Goal: Obtain resource: Download file/media

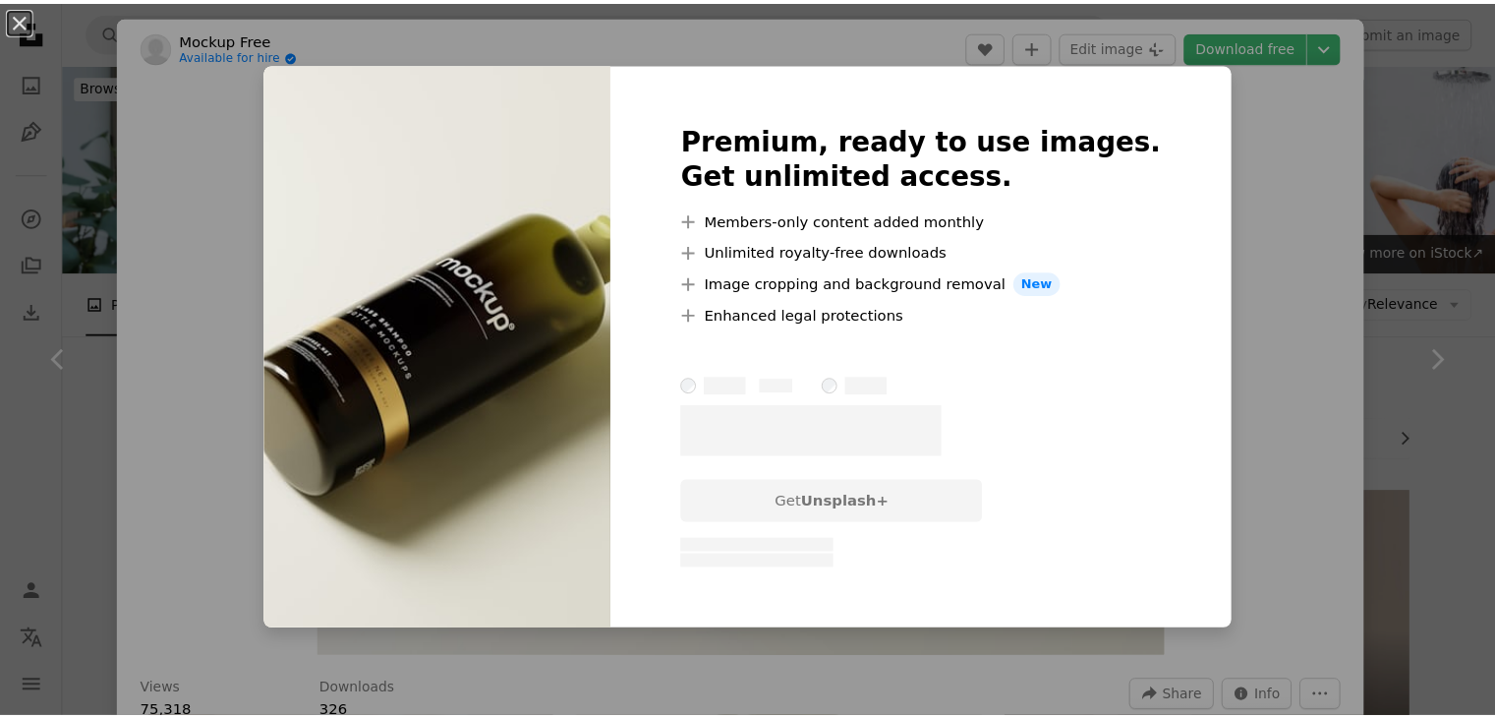
scroll to position [10690, 0]
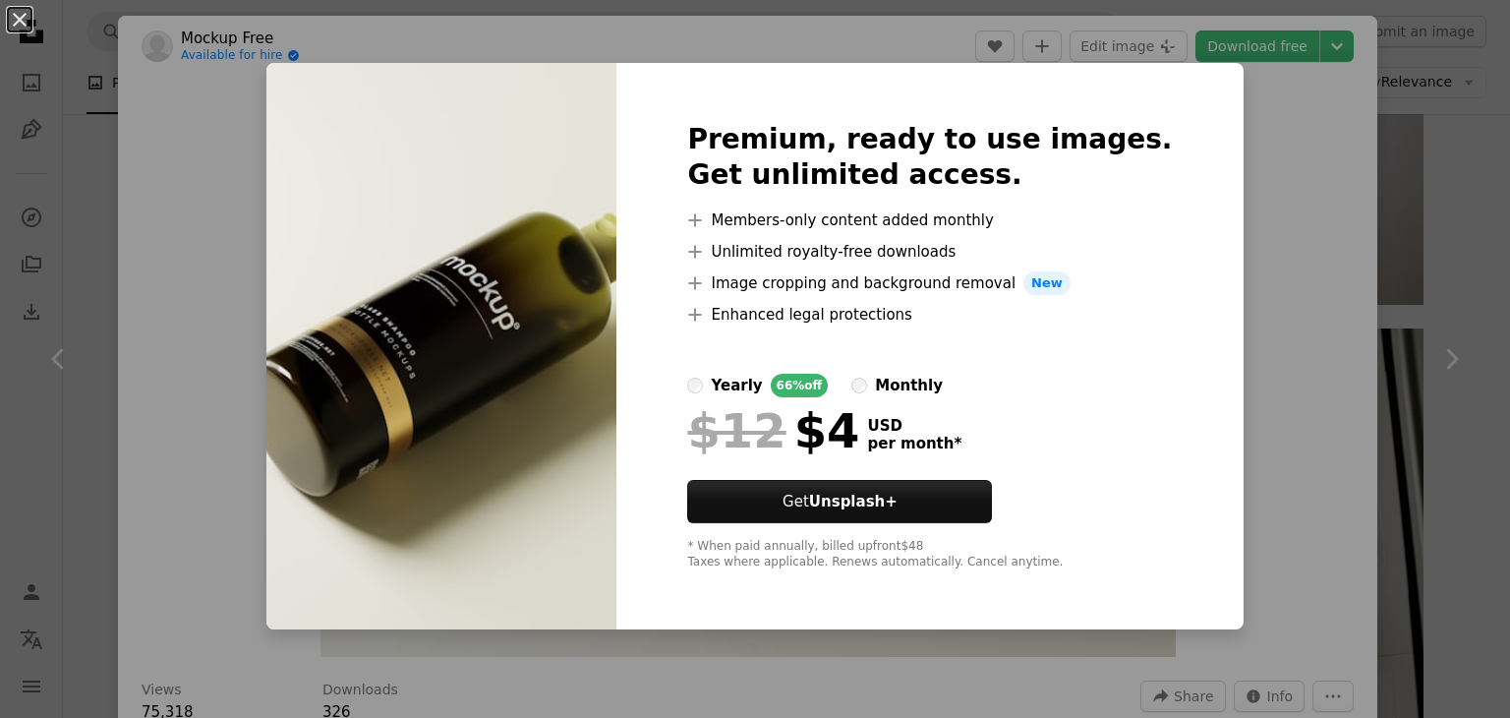
click at [1219, 87] on div "An X shape Premium, ready to use images. Get unlimited access. A plus sign Memb…" at bounding box center [755, 359] width 1510 height 718
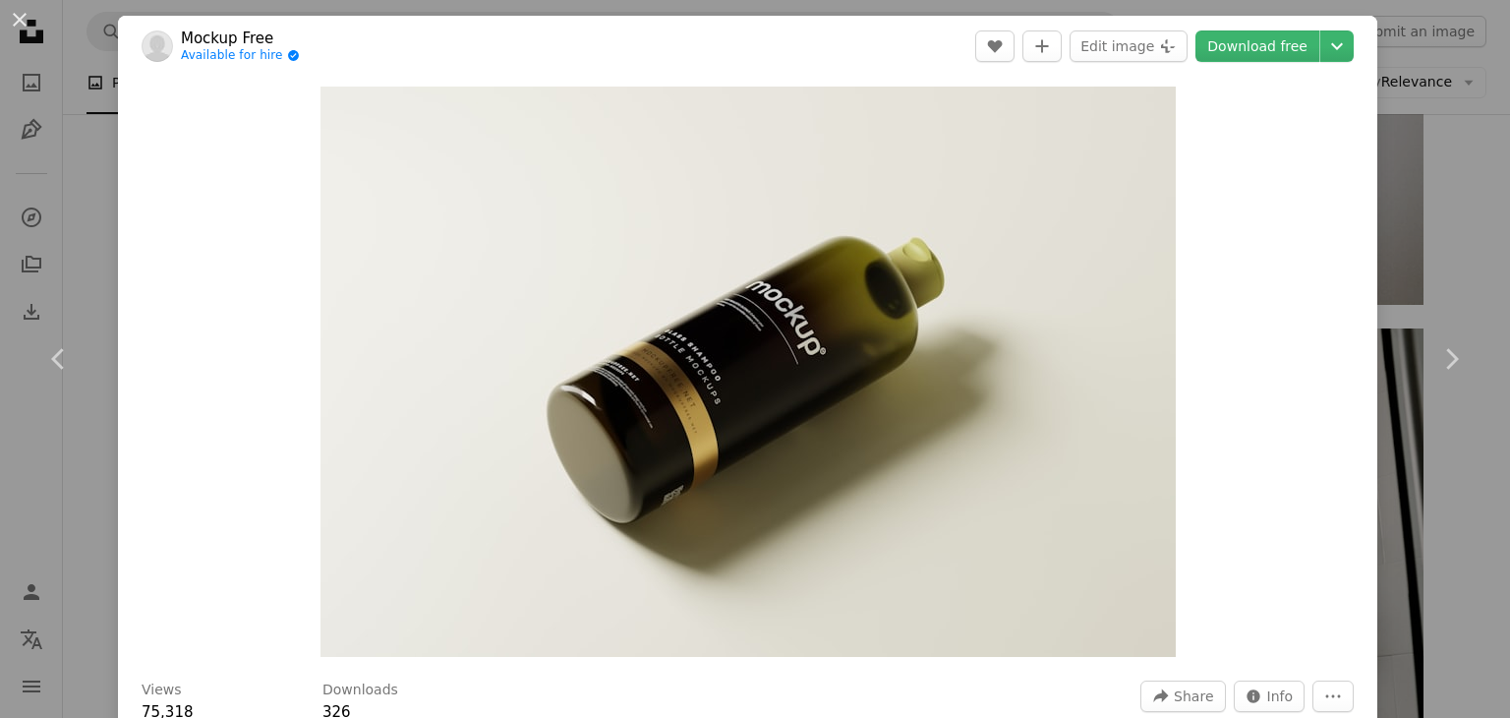
click at [1379, 87] on div "An X shape Chevron left Chevron right Mockup Free Available for hire A checkmar…" at bounding box center [755, 359] width 1510 height 718
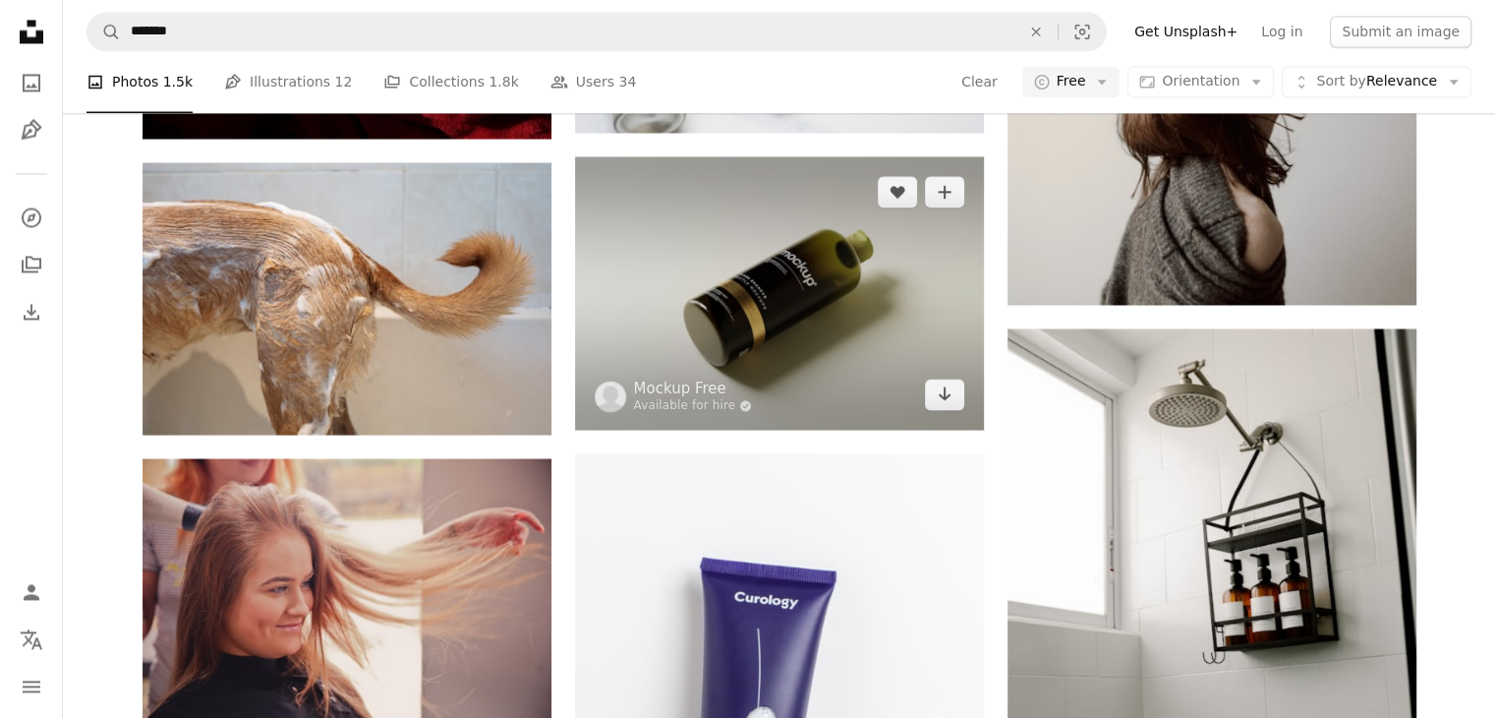
click at [890, 293] on img at bounding box center [779, 292] width 409 height 273
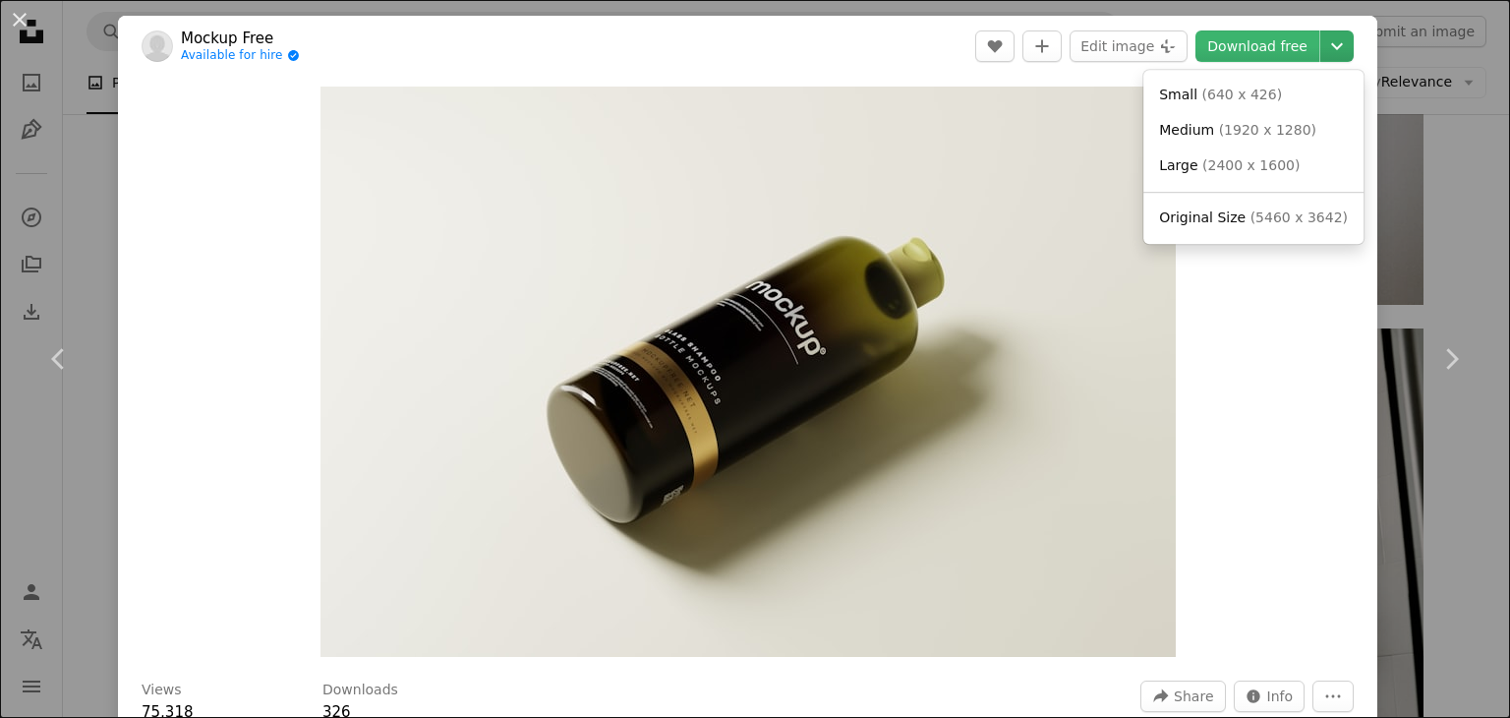
click at [1321, 44] on icon "Chevron down" at bounding box center [1336, 46] width 31 height 24
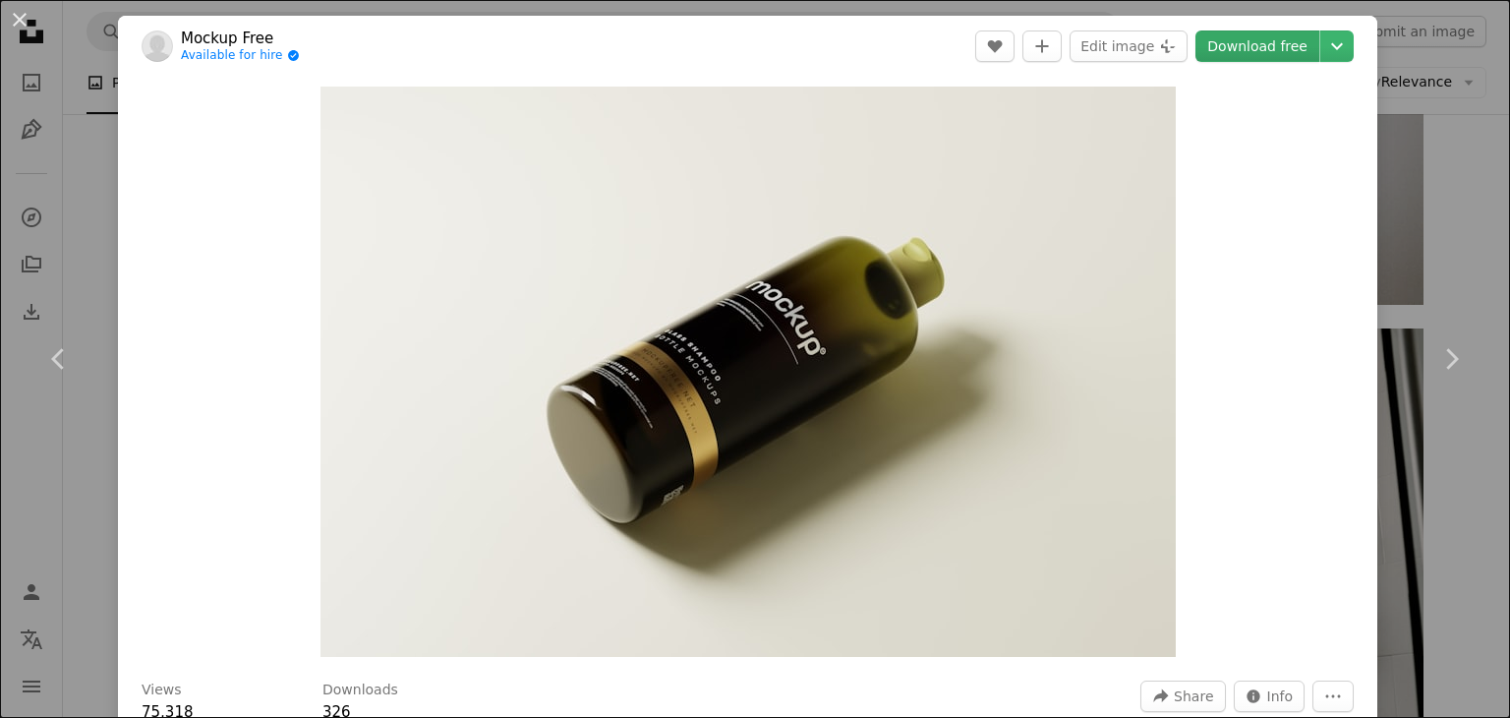
click at [1281, 48] on link "Download free" at bounding box center [1257, 45] width 124 height 31
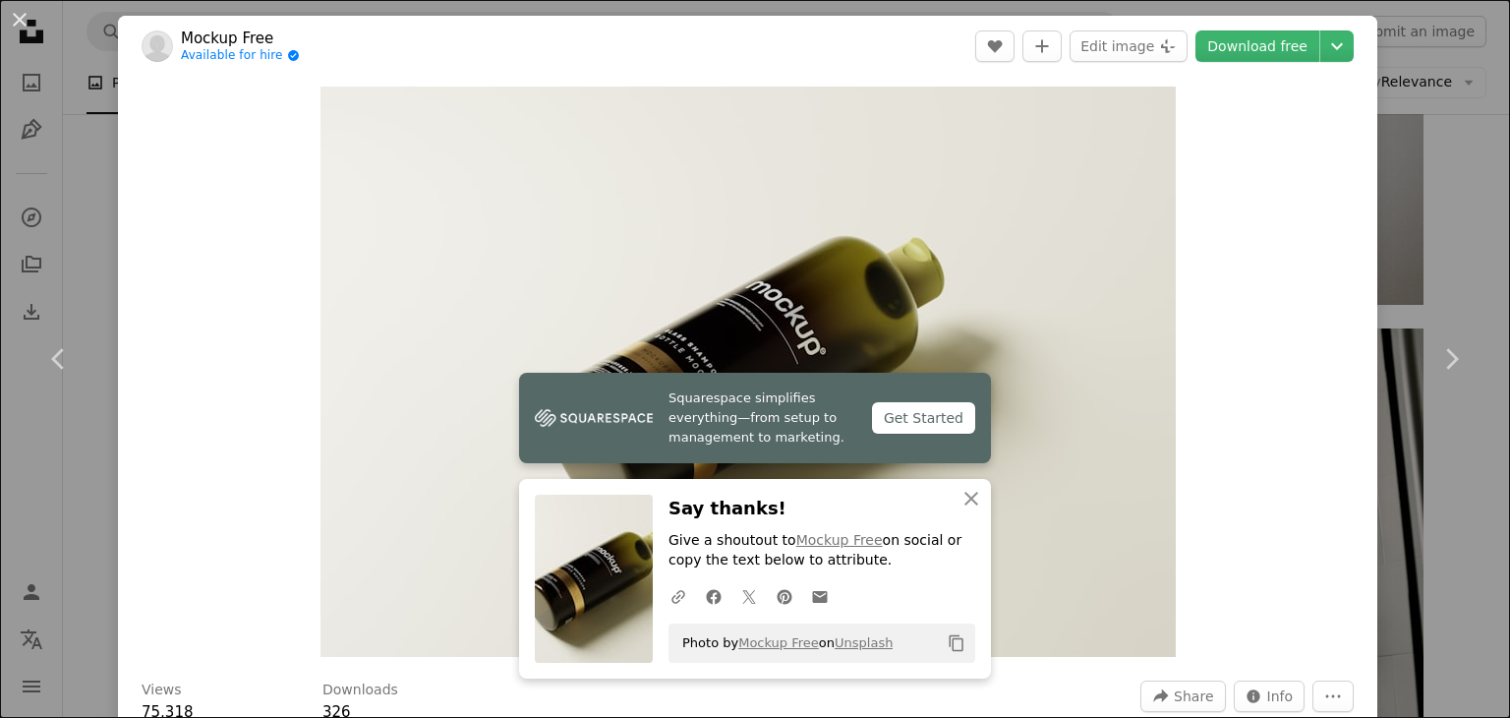
click at [1391, 178] on div "An X shape Chevron left Chevron right Mockup Free Available for hire A checkmar…" at bounding box center [755, 359] width 1510 height 718
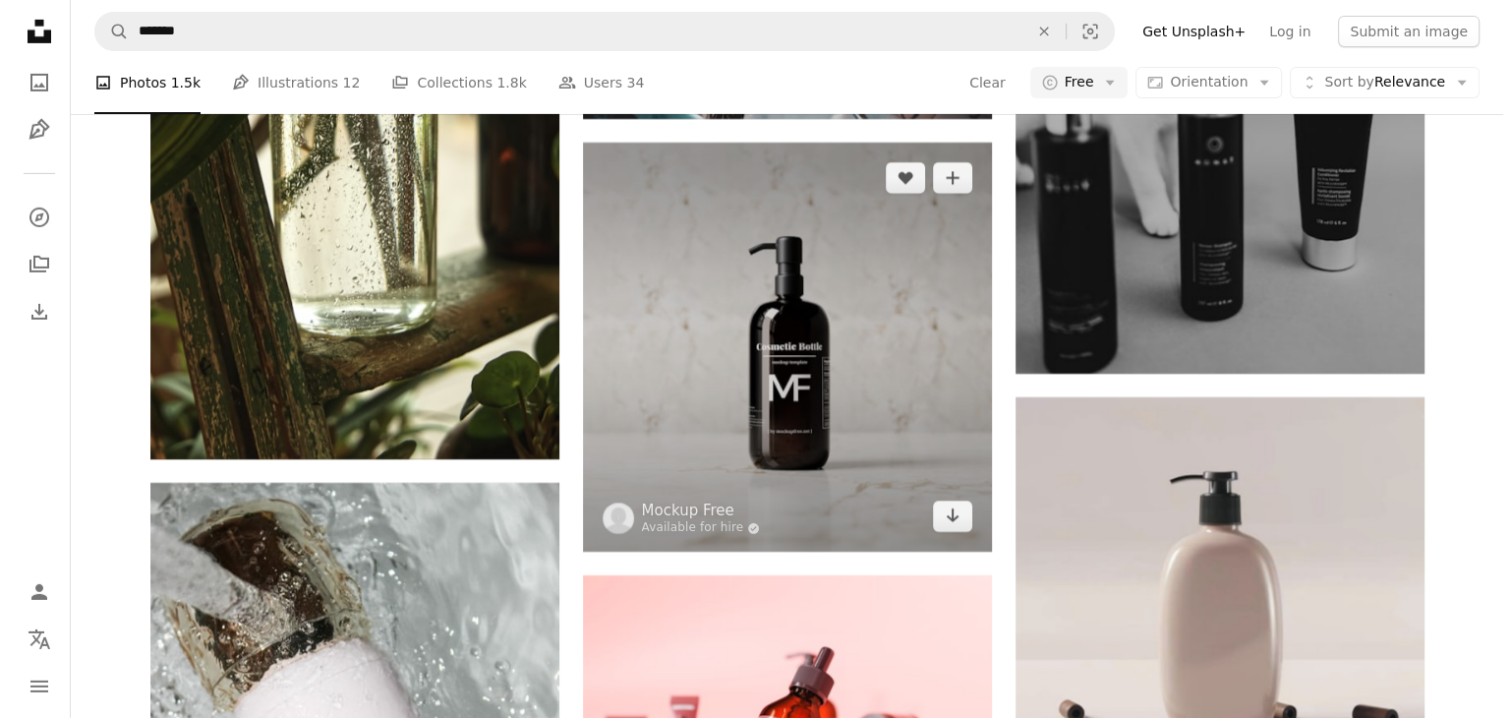
scroll to position [13967, 0]
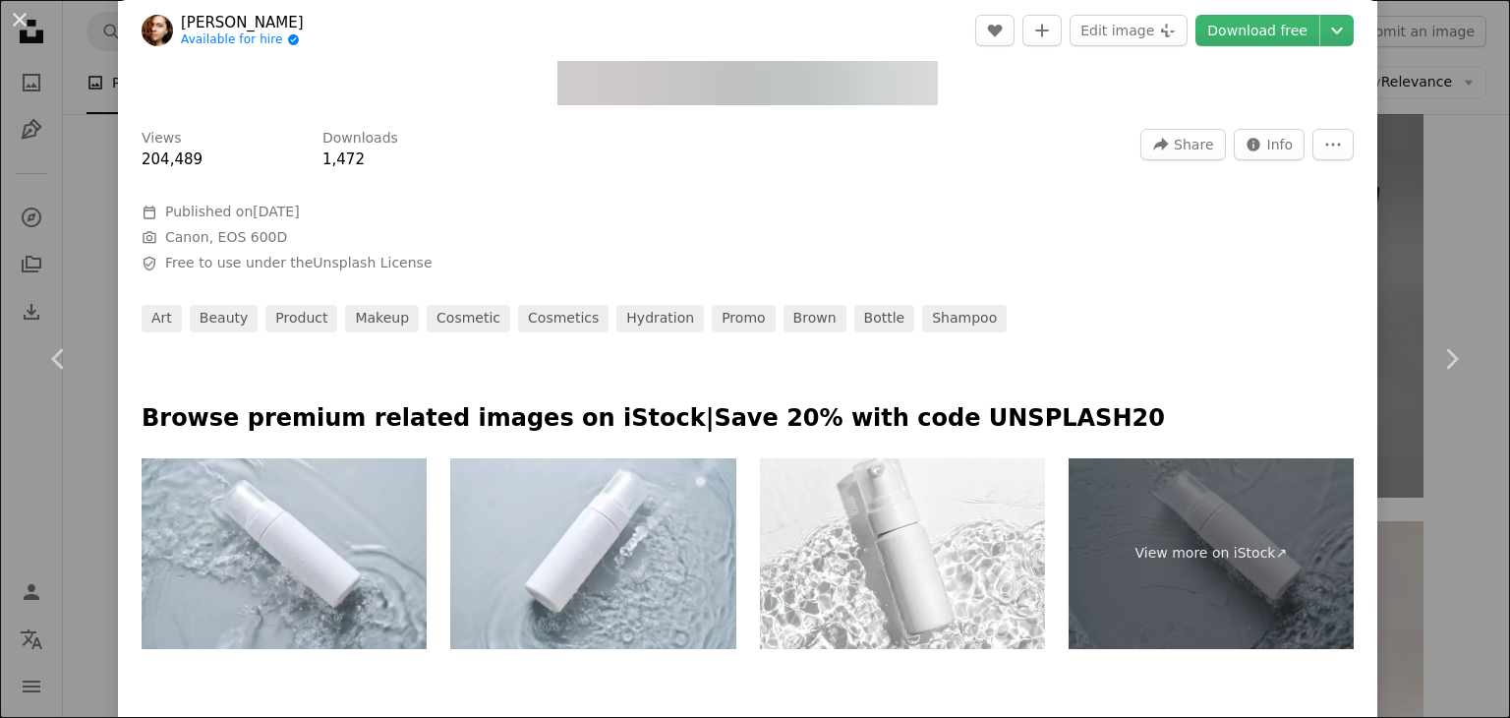
scroll to position [529, 0]
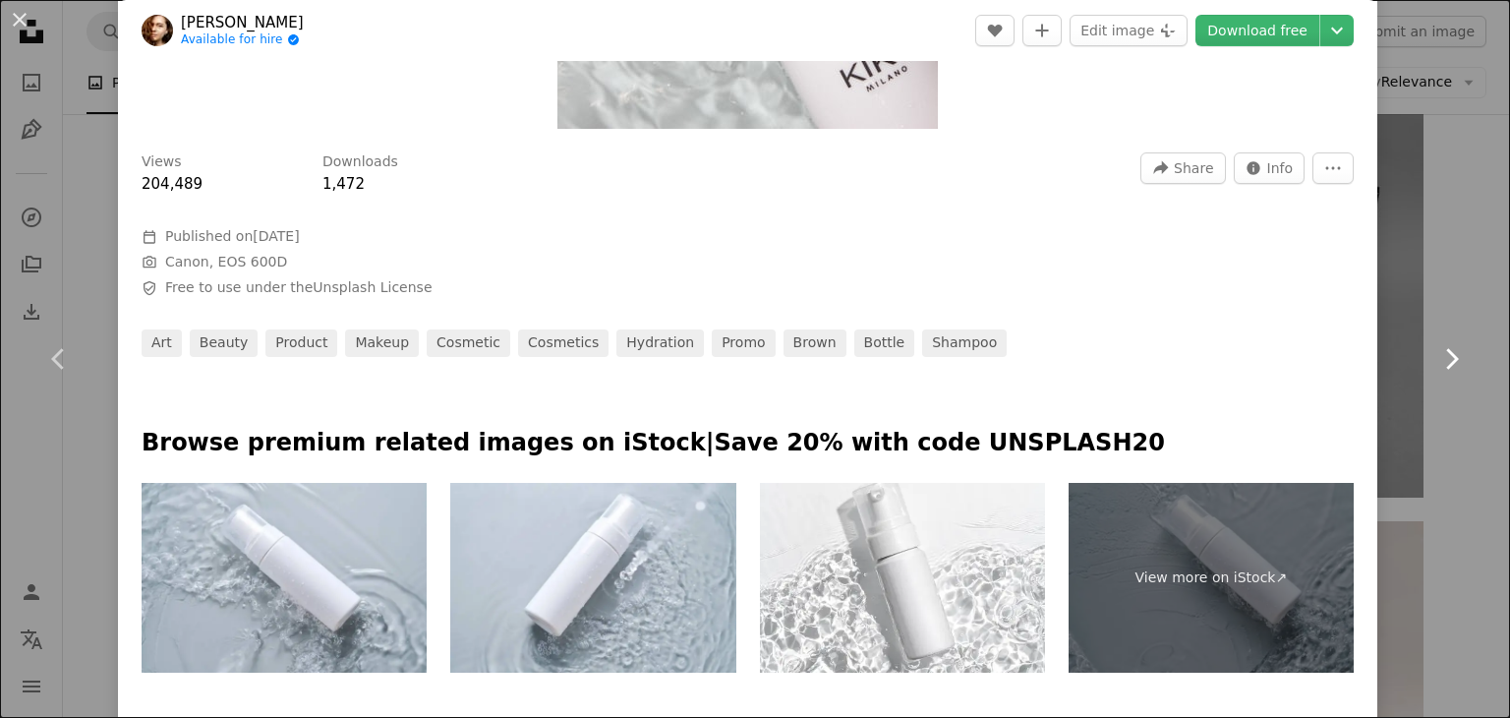
click at [1402, 287] on link "Chevron right" at bounding box center [1451, 358] width 118 height 189
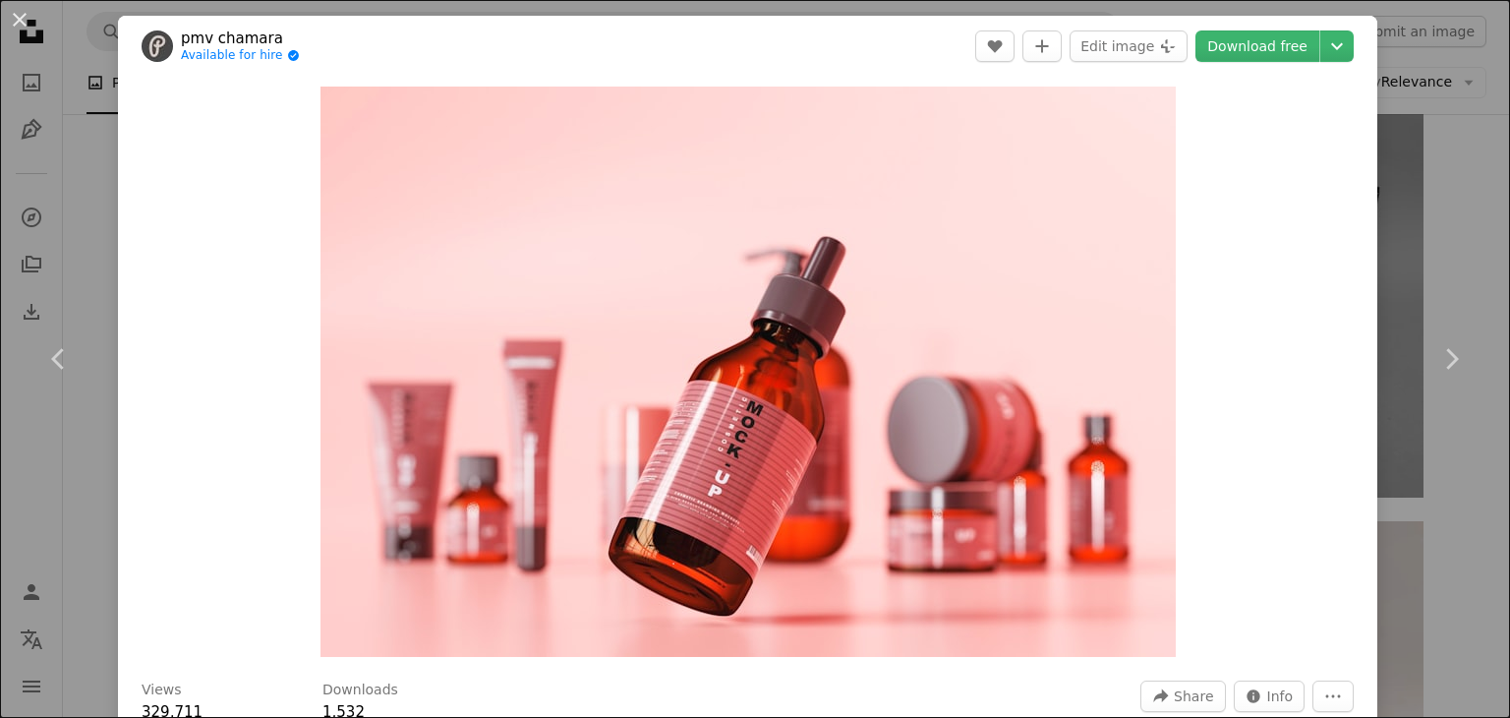
click at [1431, 221] on div "An X shape Chevron left Chevron right pmv chamara Available for hire A checkmar…" at bounding box center [755, 359] width 1510 height 718
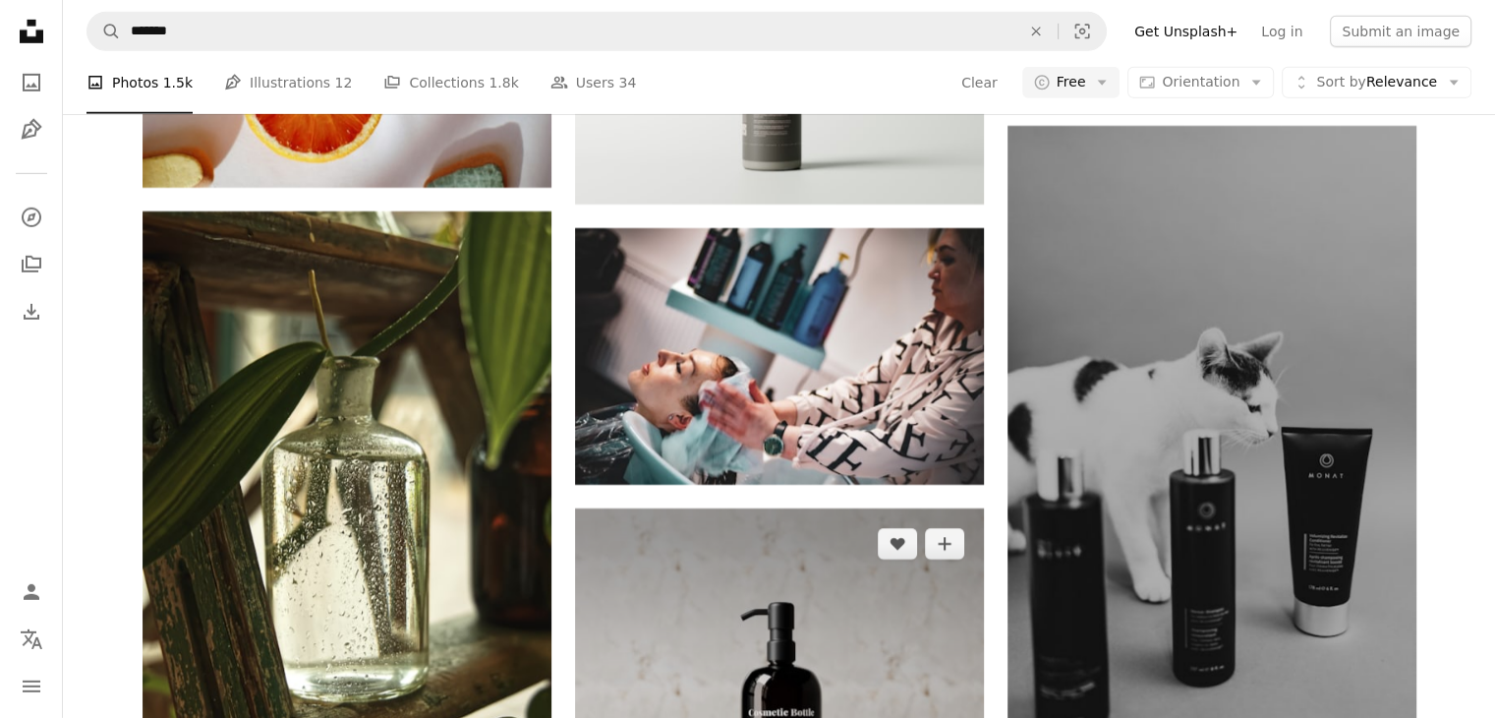
scroll to position [13724, 0]
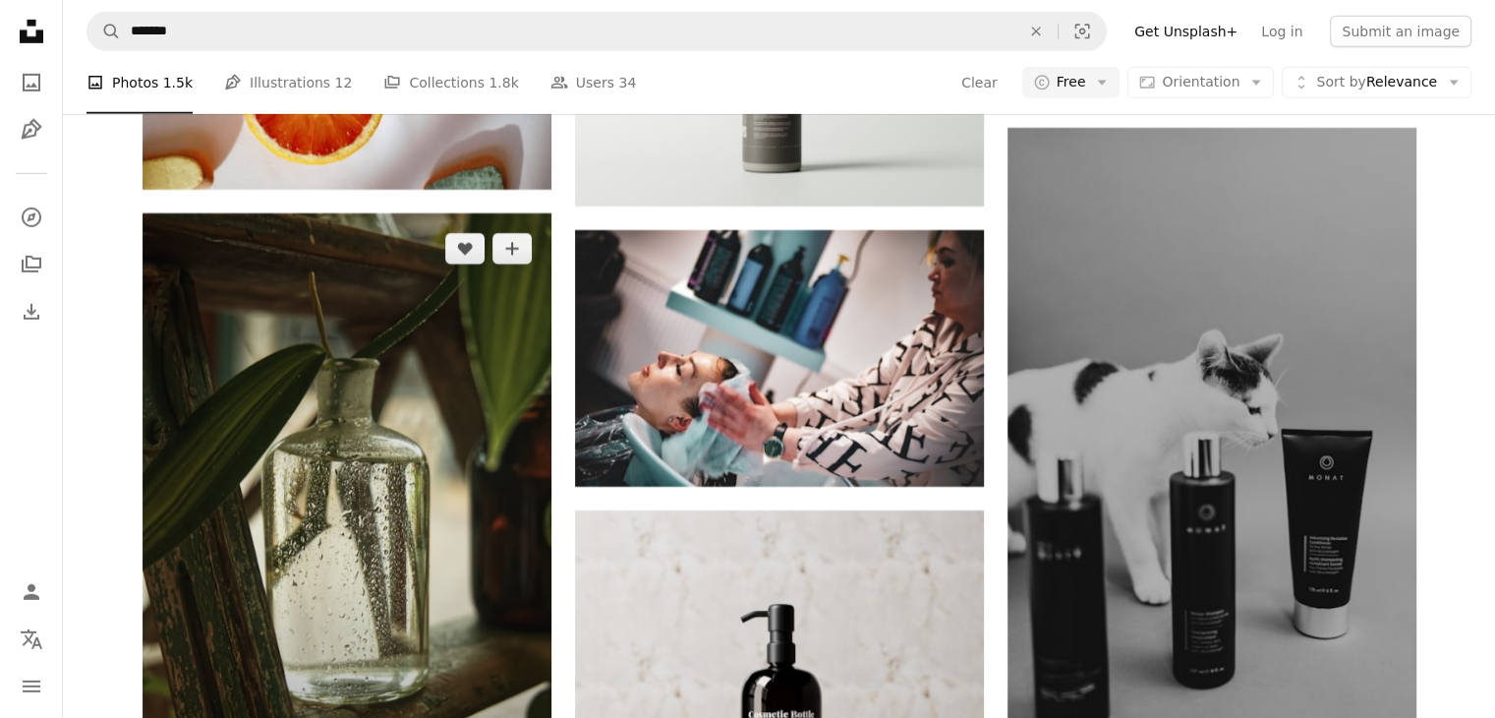
click at [429, 549] on img at bounding box center [347, 519] width 409 height 613
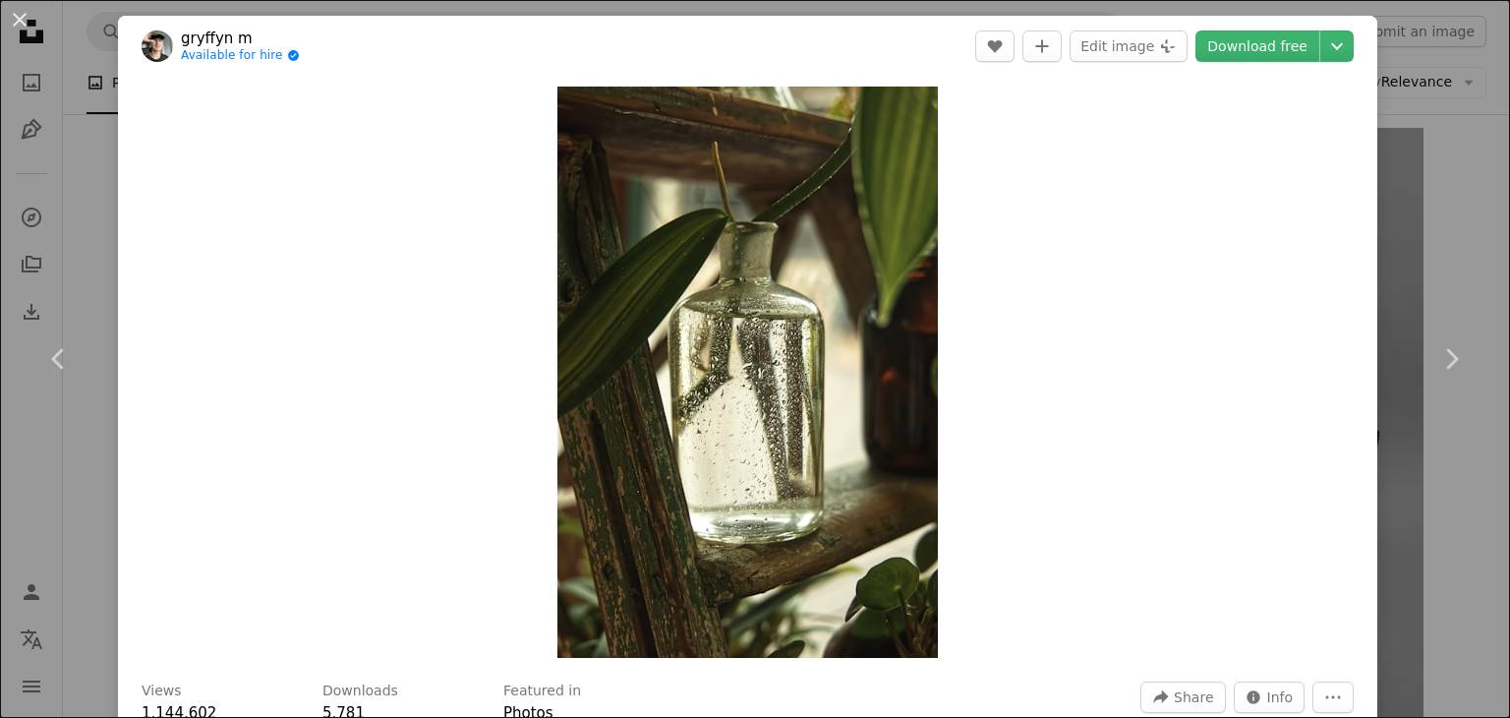
click at [1408, 198] on div "An X shape Chevron left Chevron right gryffyn m Available for hire A checkmark …" at bounding box center [755, 359] width 1510 height 718
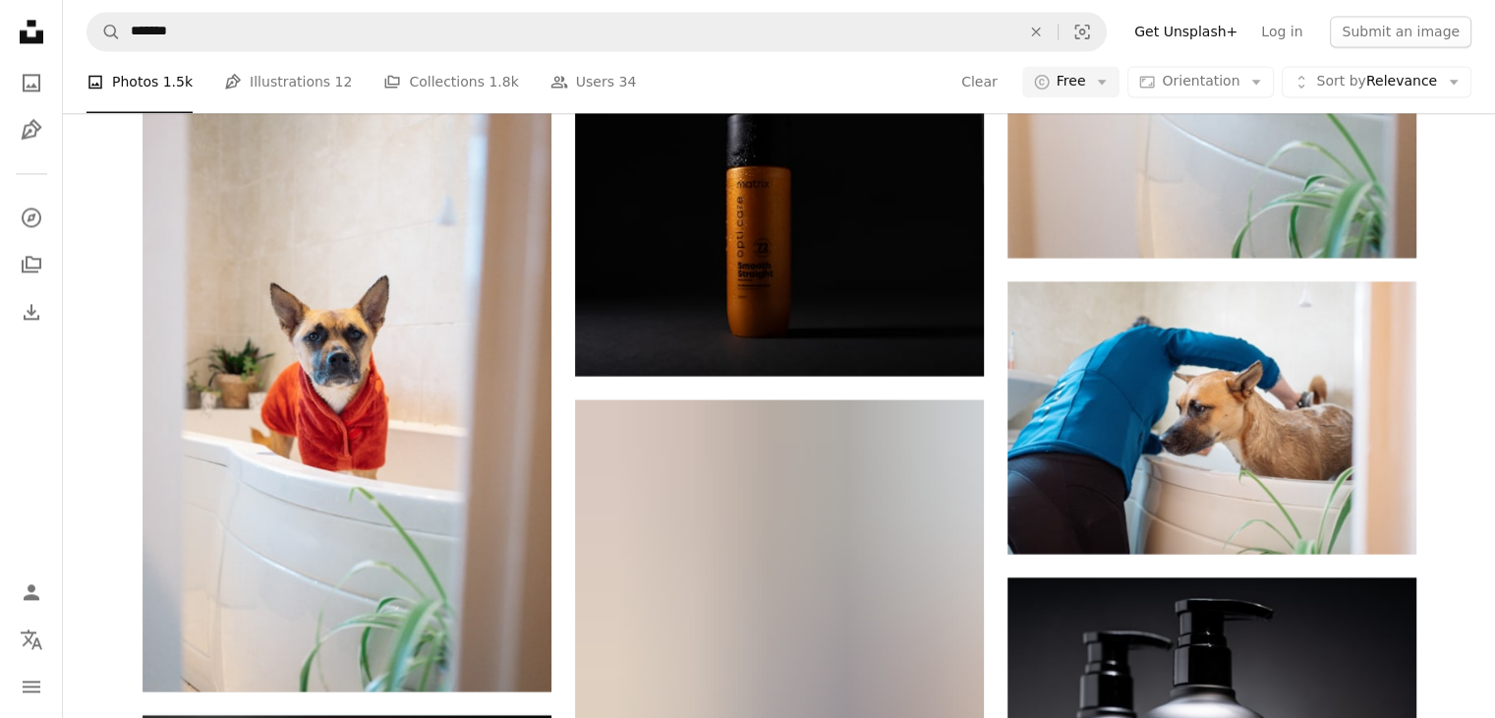
scroll to position [17921, 0]
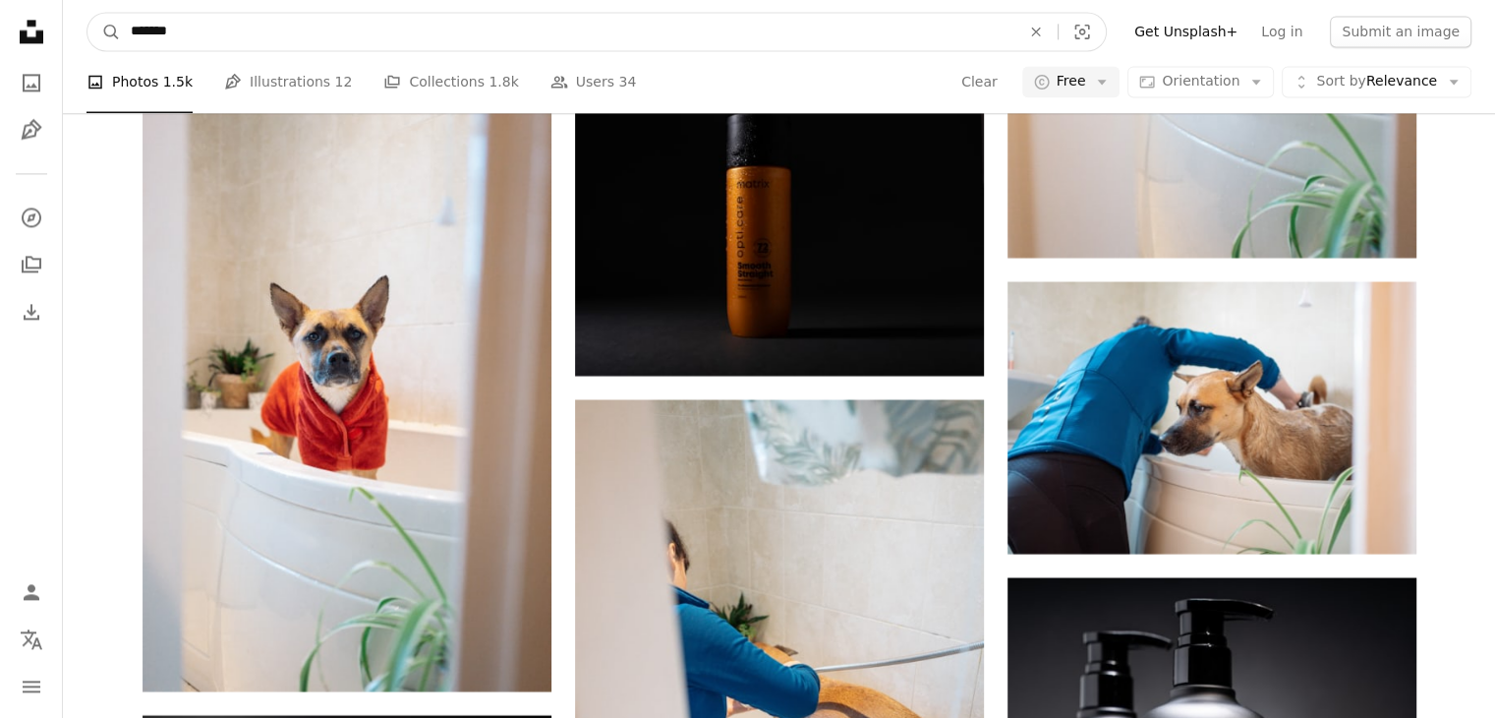
click at [211, 39] on input "*******" at bounding box center [567, 31] width 893 height 37
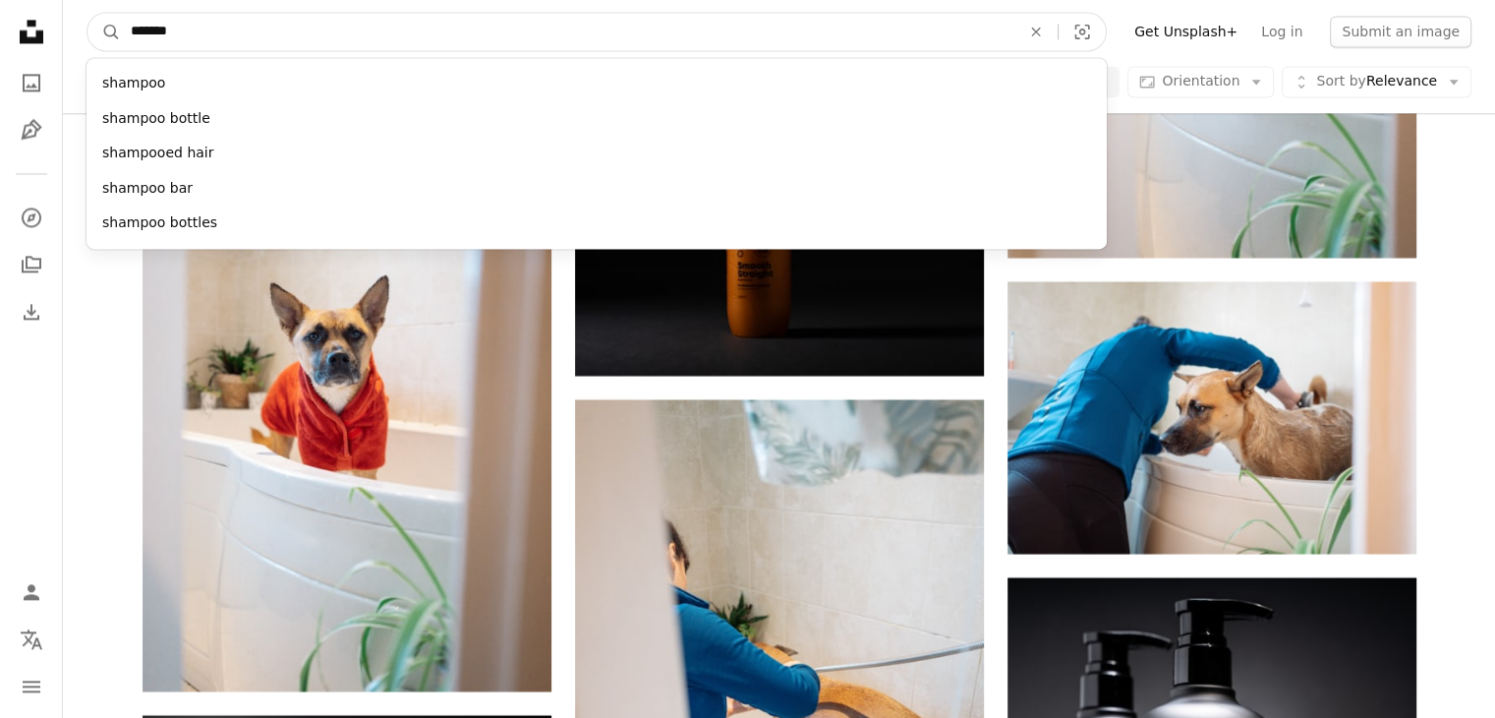
click at [211, 39] on input "*******" at bounding box center [567, 31] width 893 height 37
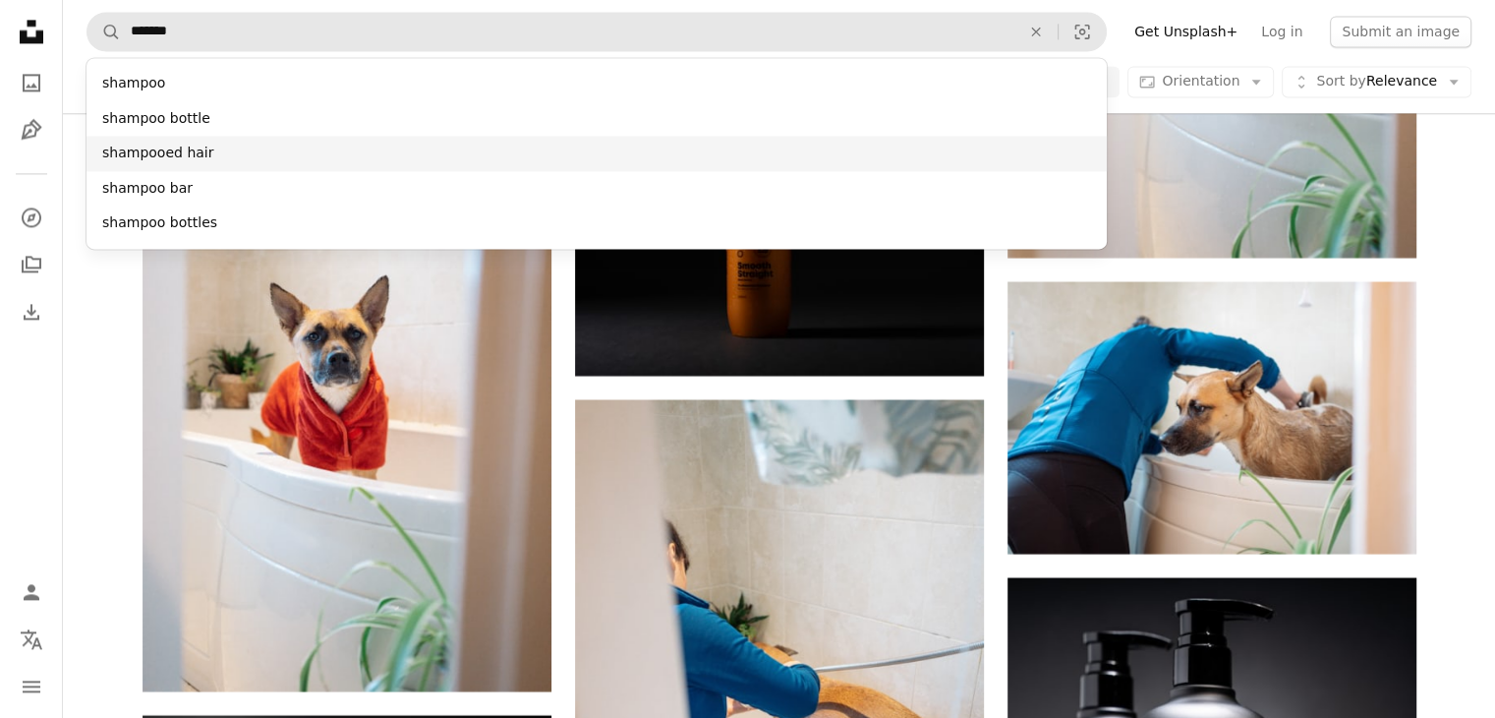
click at [201, 149] on div "shampooed hair" at bounding box center [596, 153] width 1020 height 35
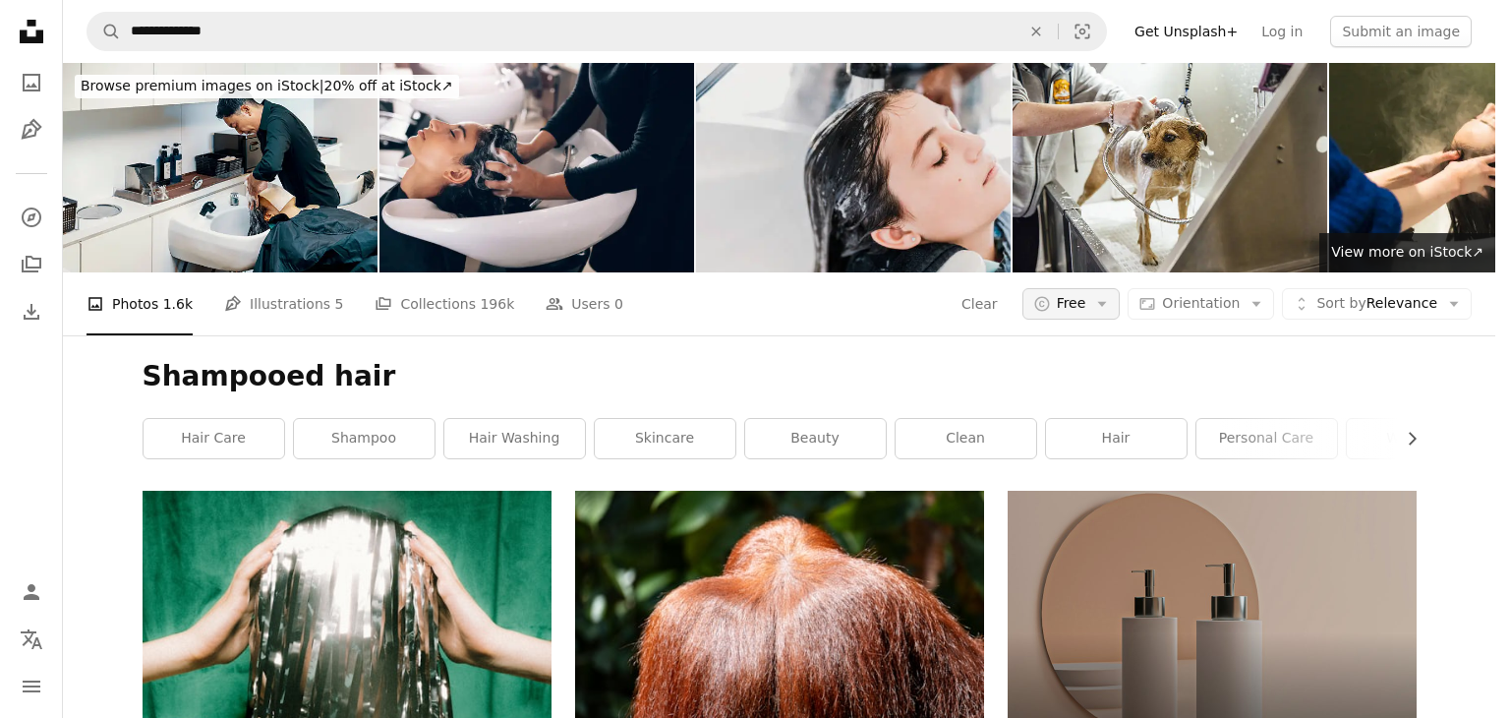
scroll to position [4605, 0]
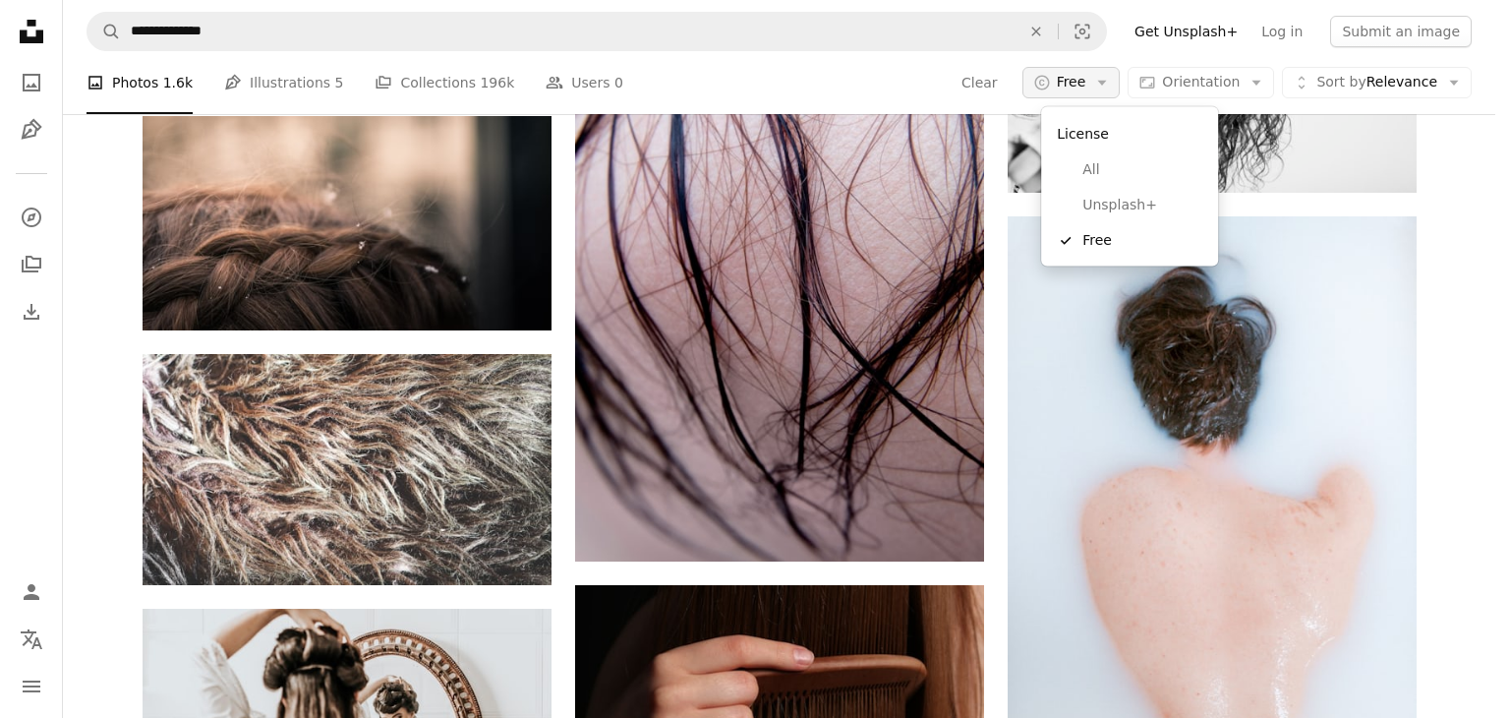
click at [1076, 80] on span "Free" at bounding box center [1071, 83] width 29 height 20
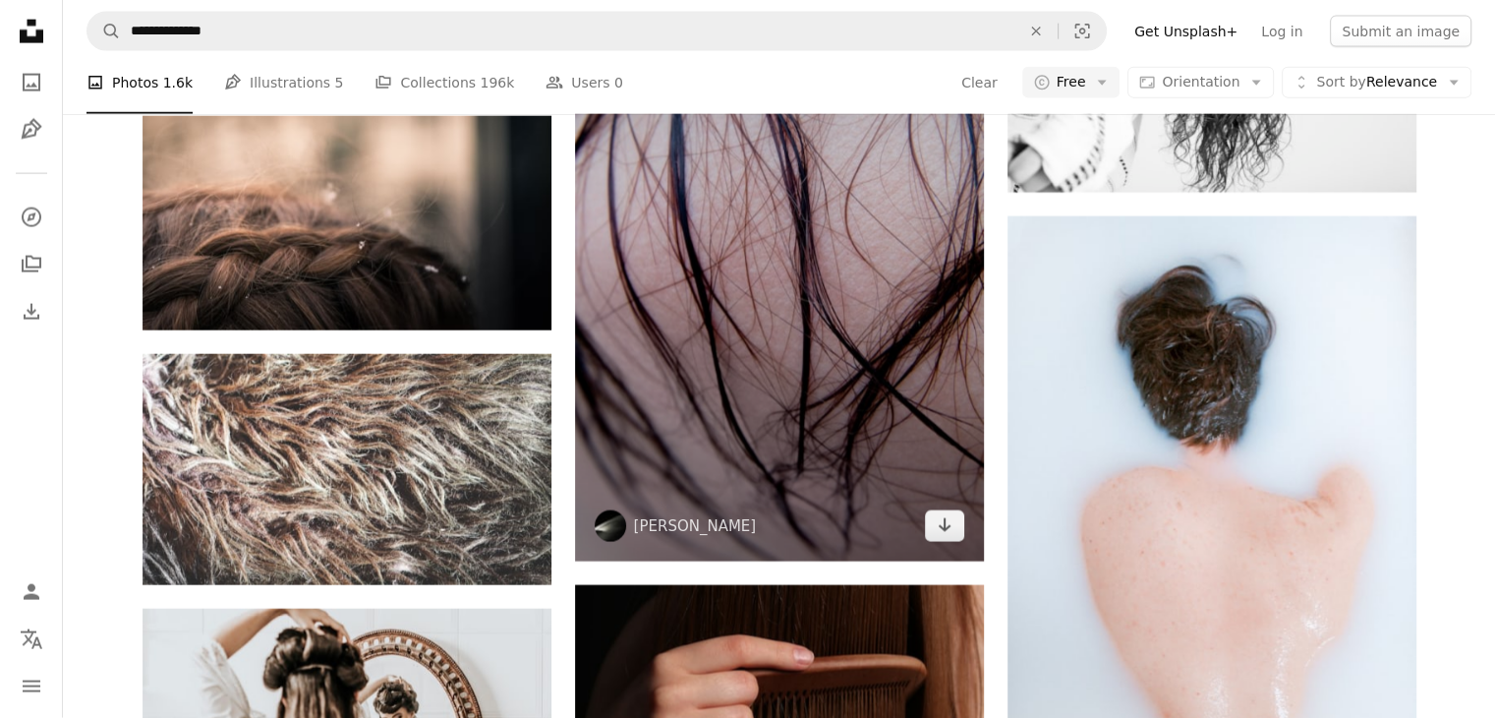
scroll to position [7137, 0]
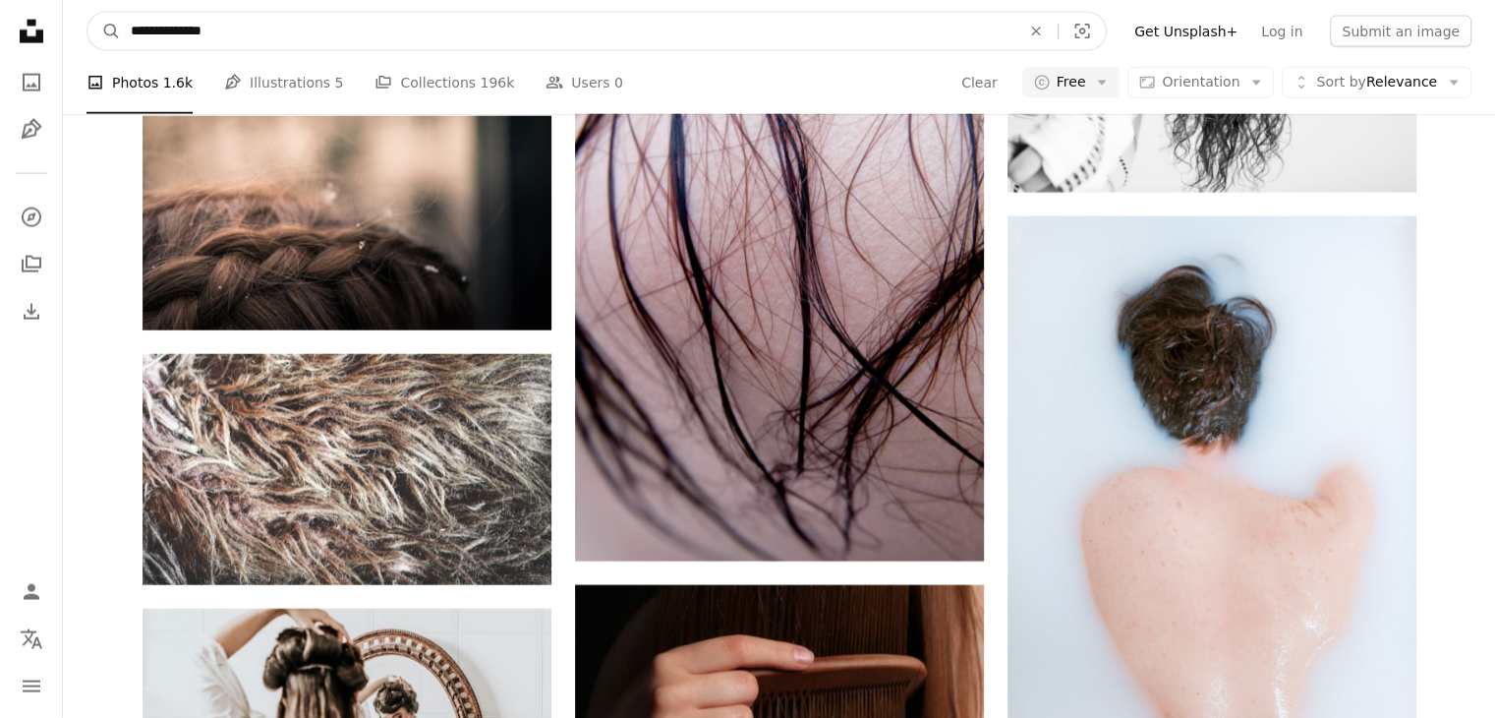
click at [182, 25] on input "**********" at bounding box center [567, 31] width 893 height 37
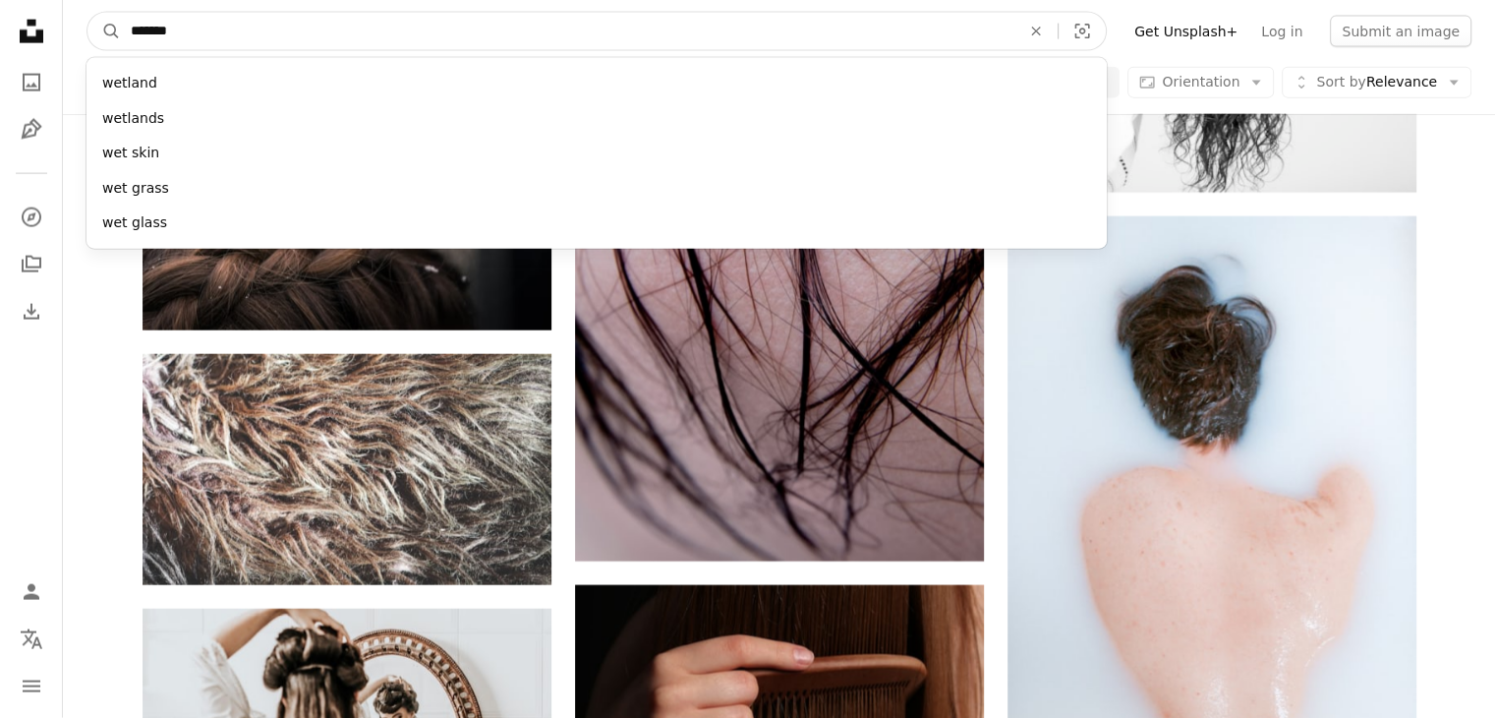
type input "********"
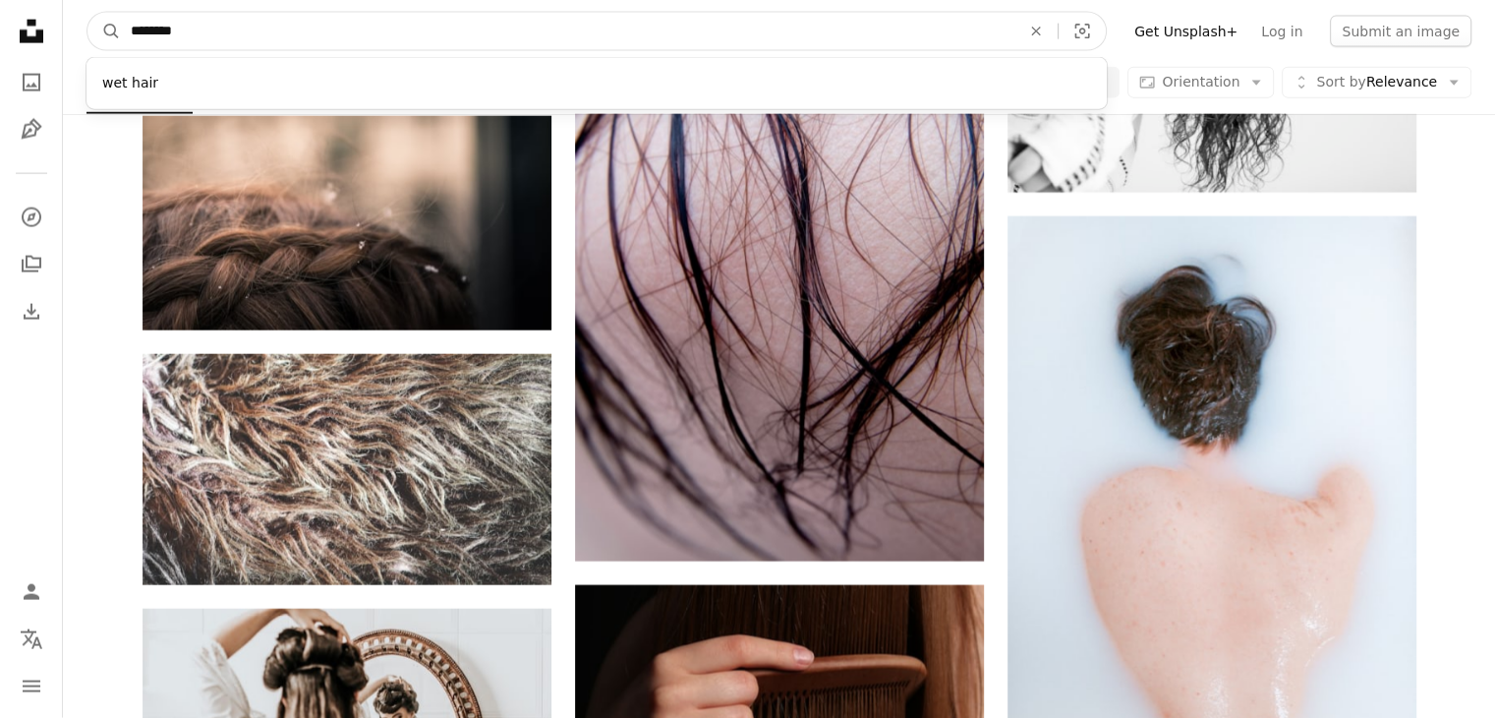
click button "A magnifying glass" at bounding box center [103, 31] width 33 height 37
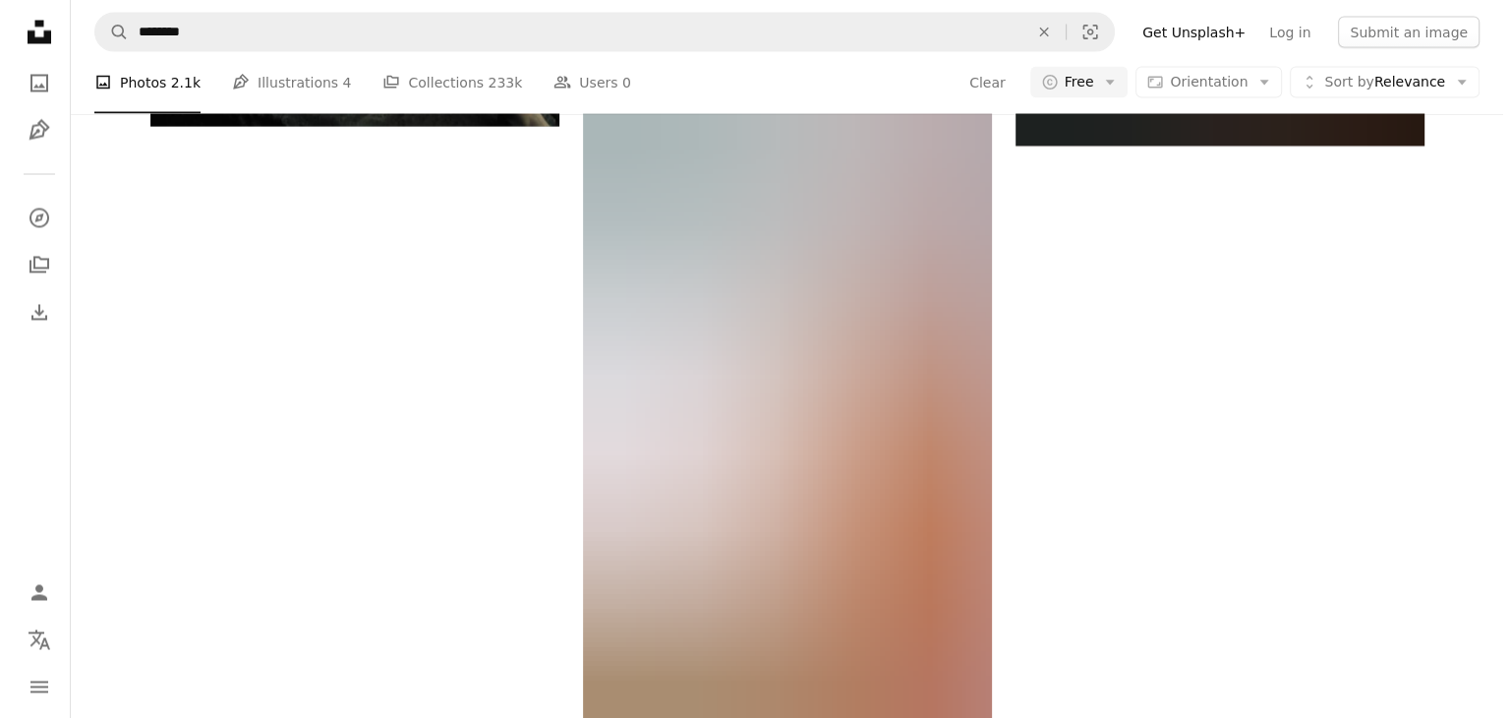
scroll to position [710, 0]
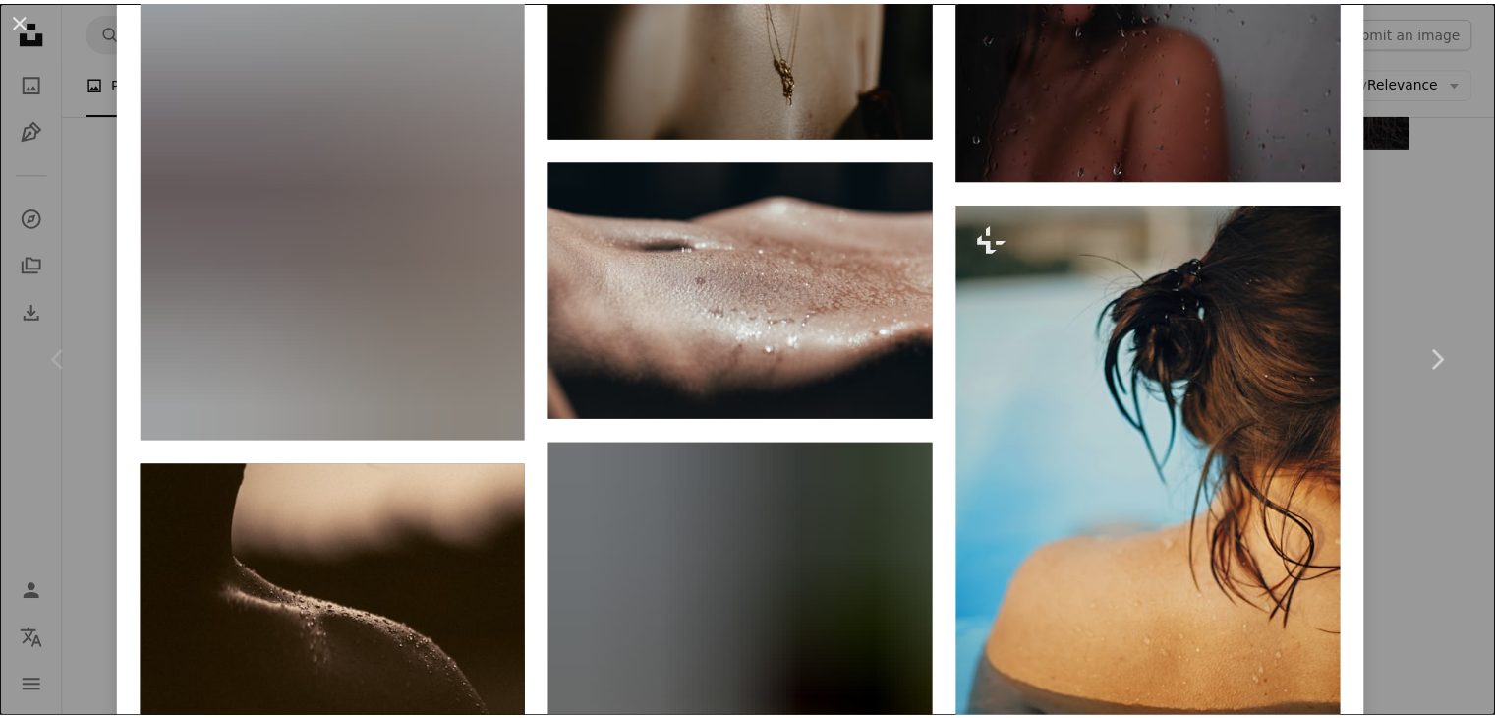
scroll to position [6161, 0]
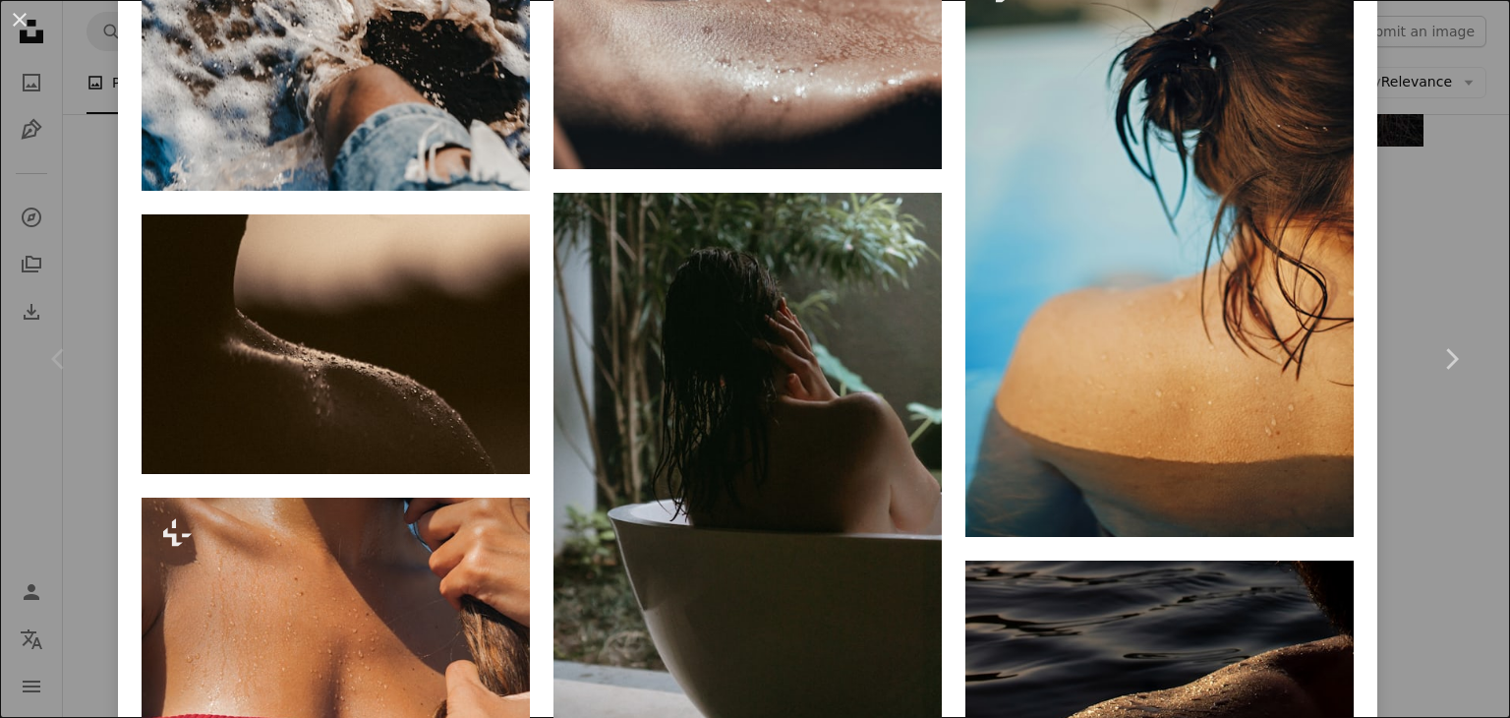
click at [1429, 99] on div "An X shape Chevron left Chevron right [PERSON_NAME] Available for hire A checkm…" at bounding box center [755, 359] width 1510 height 718
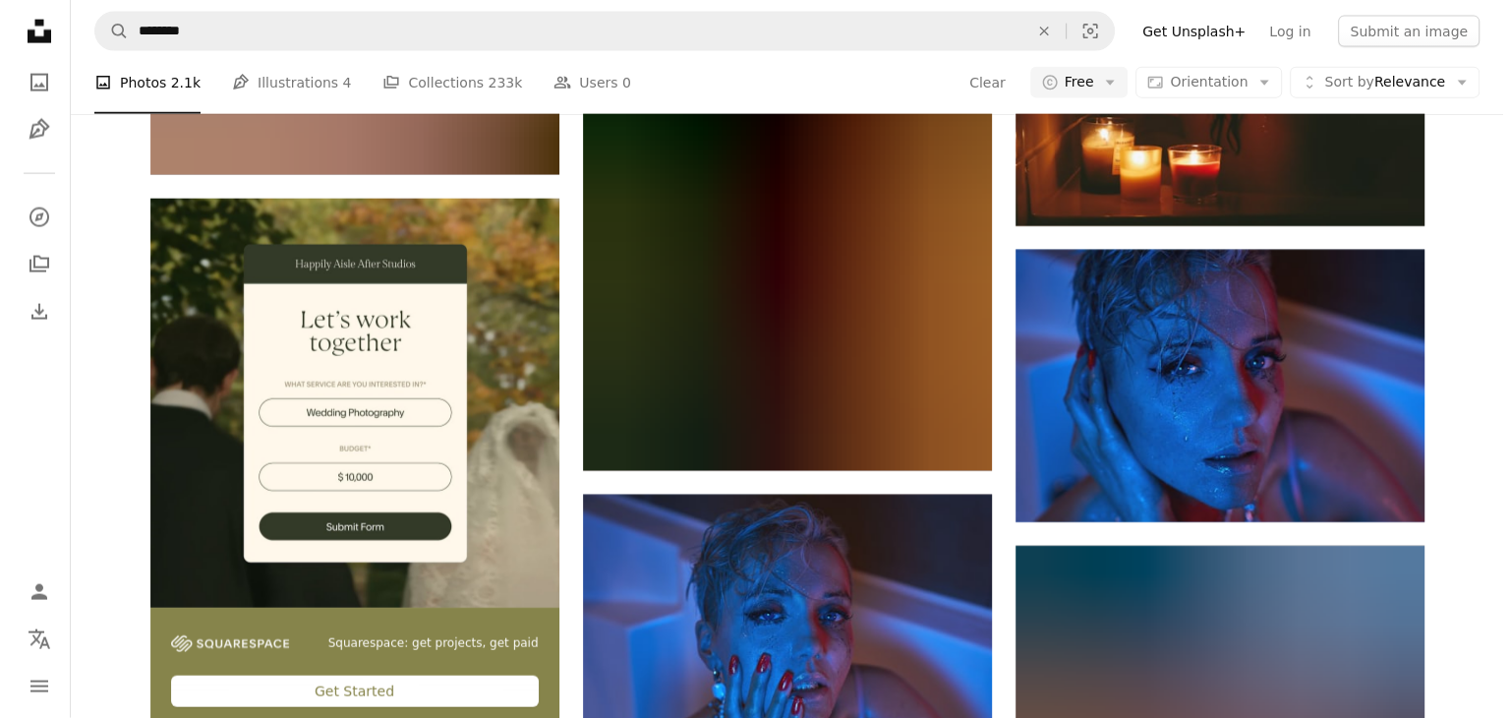
scroll to position [645, 0]
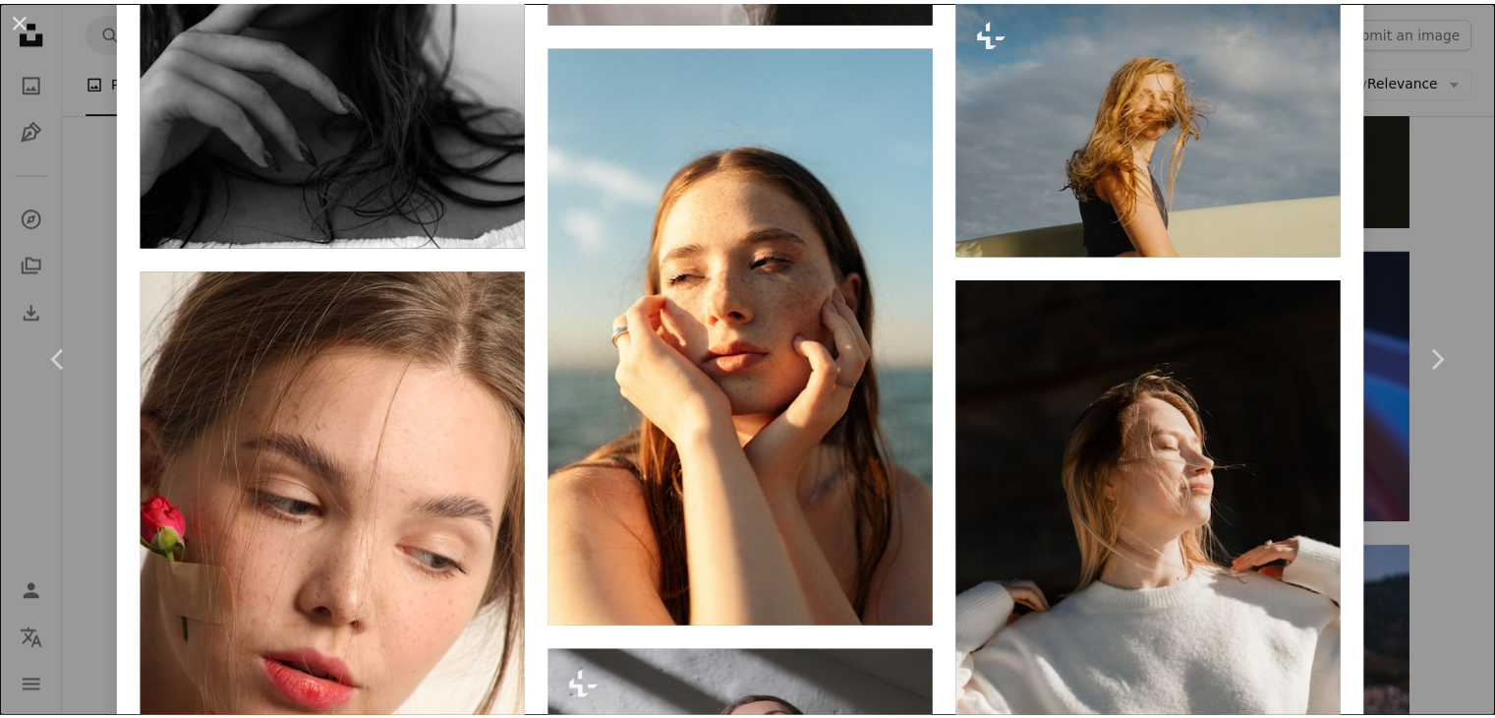
scroll to position [3136, 0]
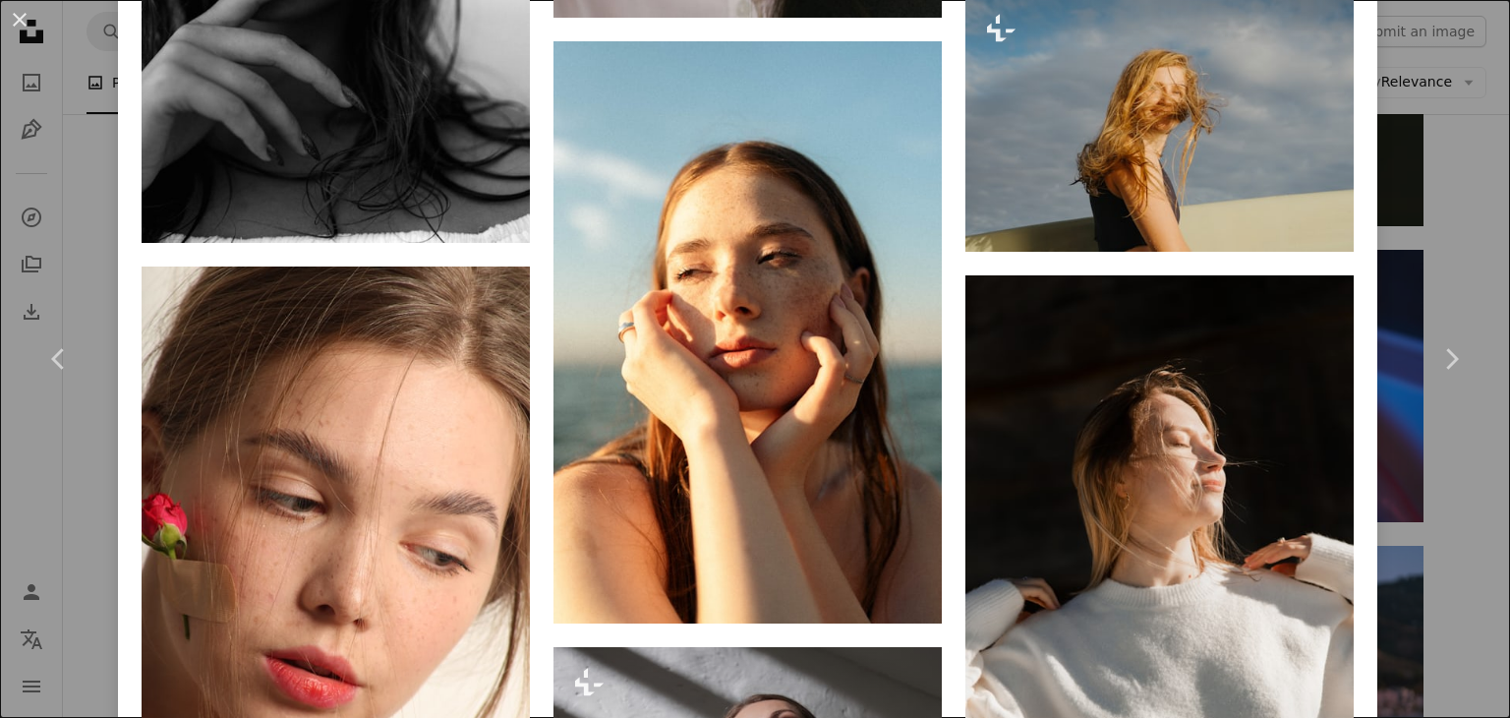
click at [1419, 223] on div "An X shape Chevron left Chevron right Fleur Kaan Available for hire A checkmark…" at bounding box center [755, 359] width 1510 height 718
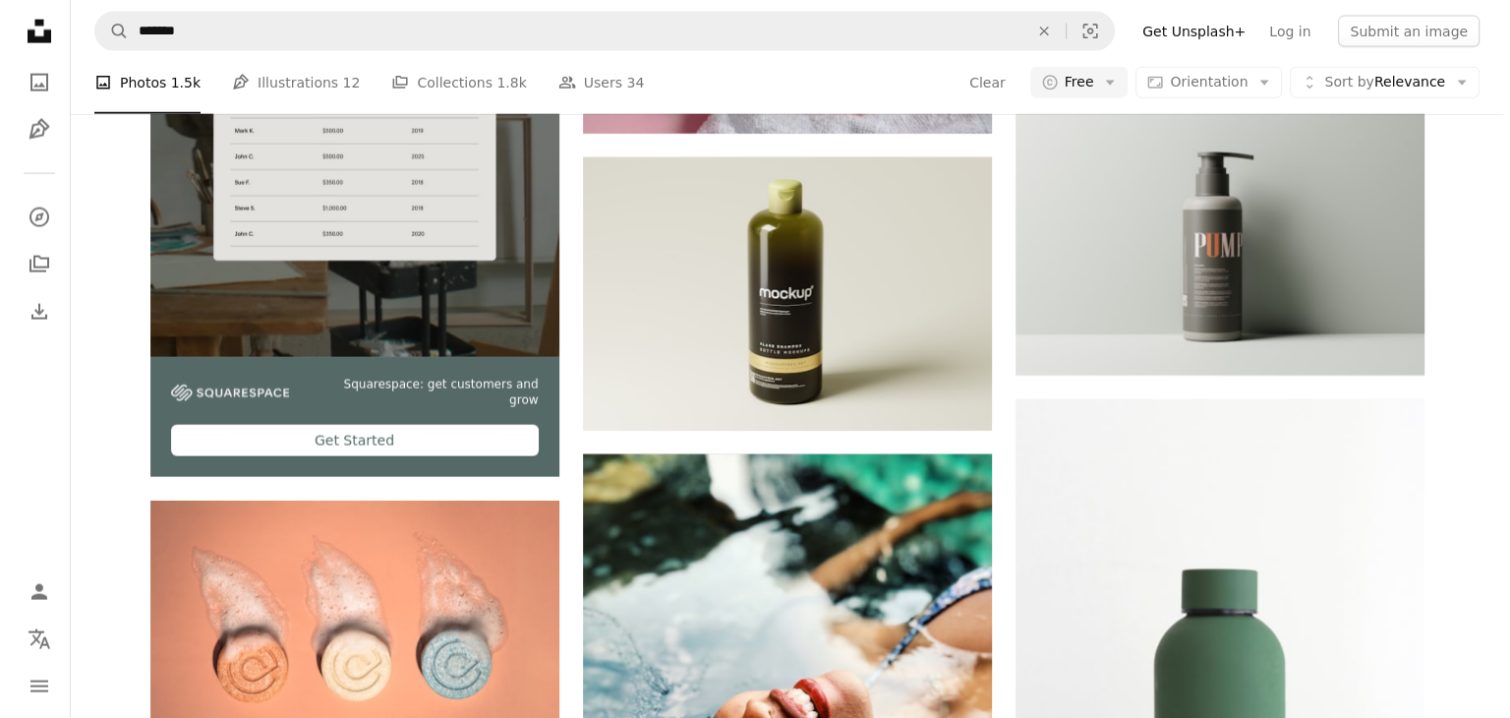
scroll to position [385, 0]
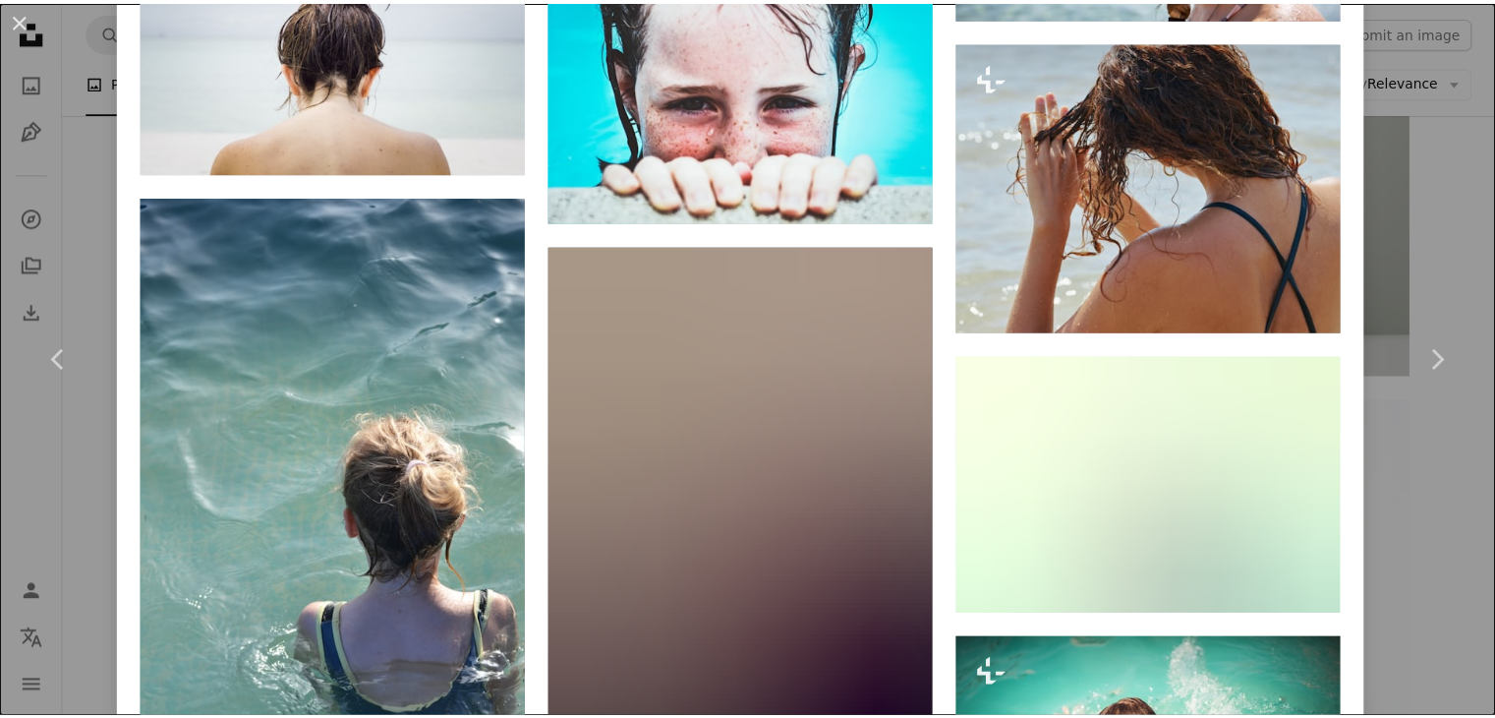
scroll to position [3307, 0]
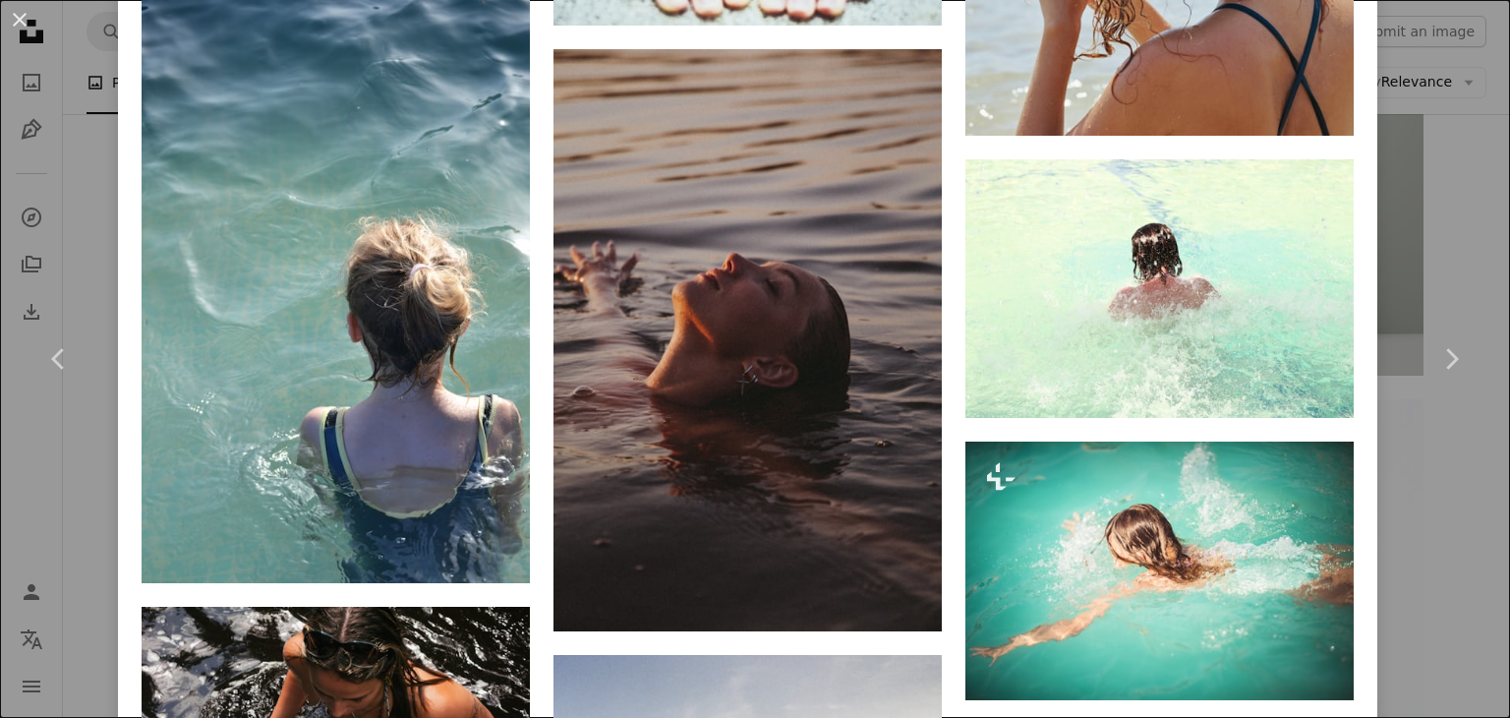
click at [1353, 283] on div "Browse premium related images on iStock | Save 20% with code UNSPLASH20 View mo…" at bounding box center [747, 517] width 1259 height 5666
click at [1386, 257] on div "An X shape Chevron left Chevron right [PERSON_NAME] ericklarregui A heart A plu…" at bounding box center [755, 359] width 1510 height 718
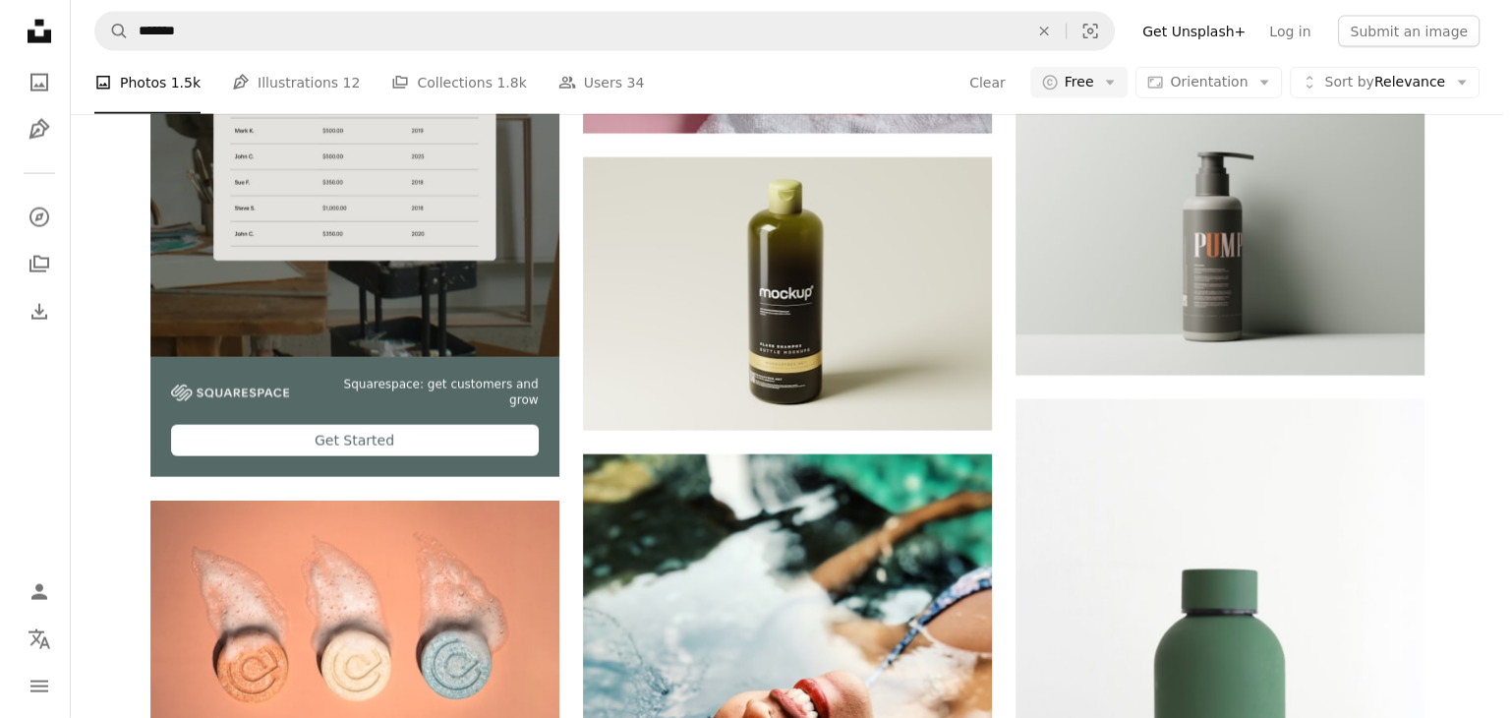
scroll to position [2208, 0]
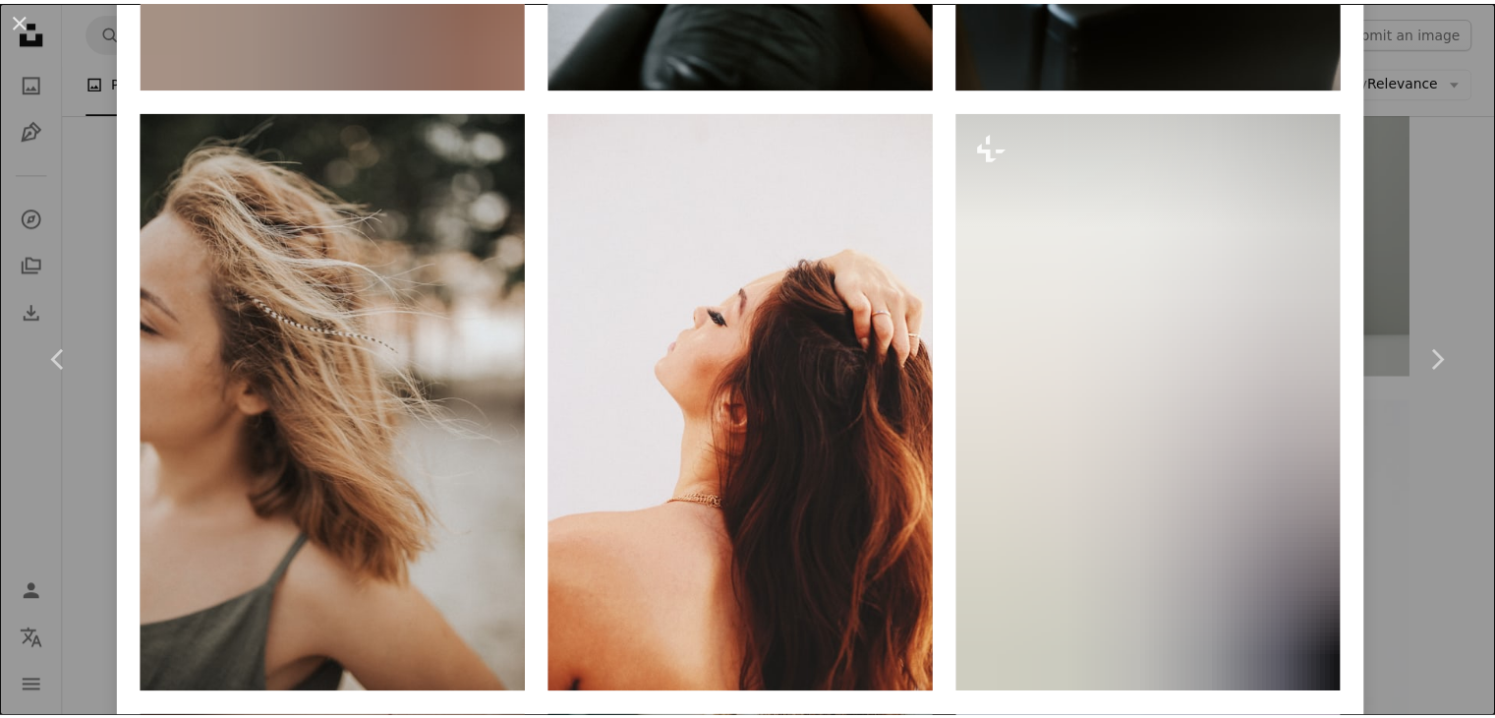
scroll to position [2715, 0]
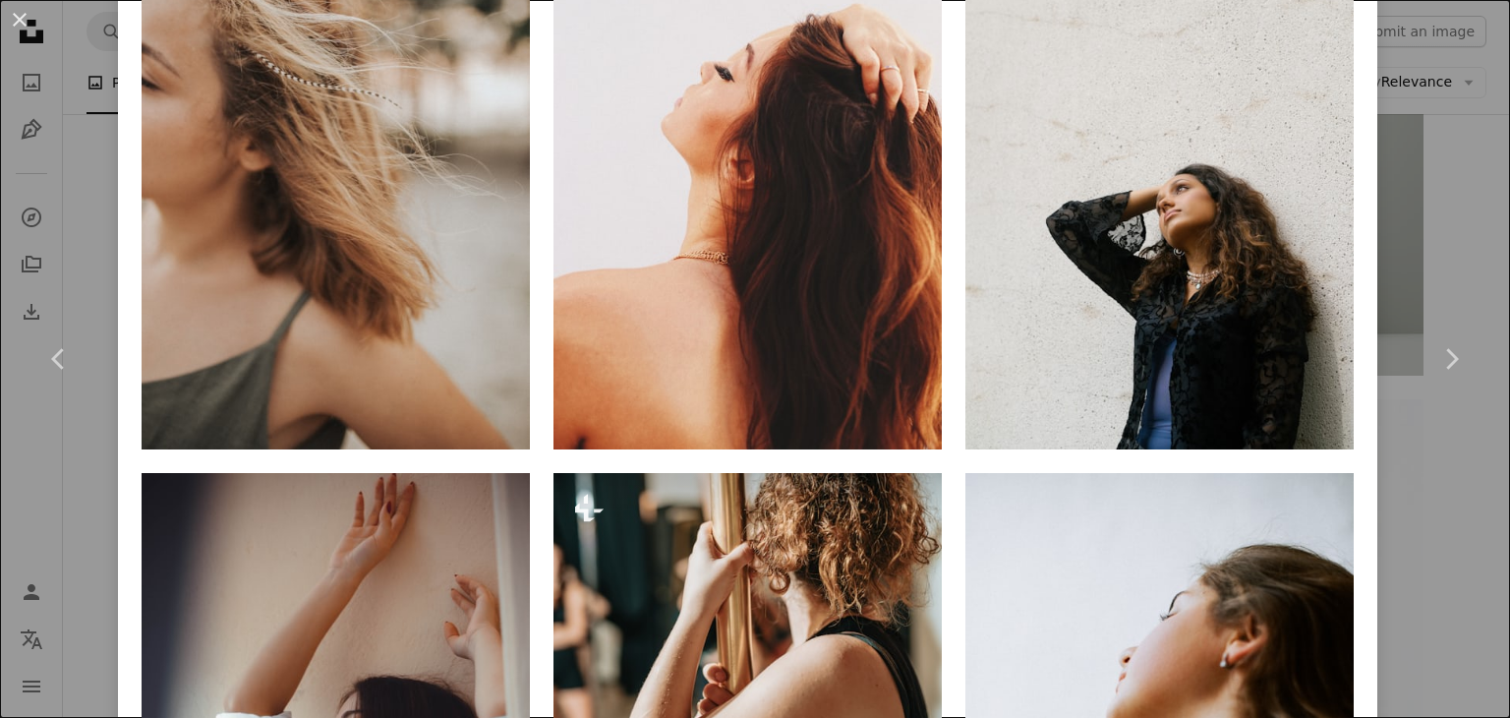
click at [1388, 125] on div "An X shape Chevron left Chevron right Taisiia Stupak Available for hire A check…" at bounding box center [755, 359] width 1510 height 718
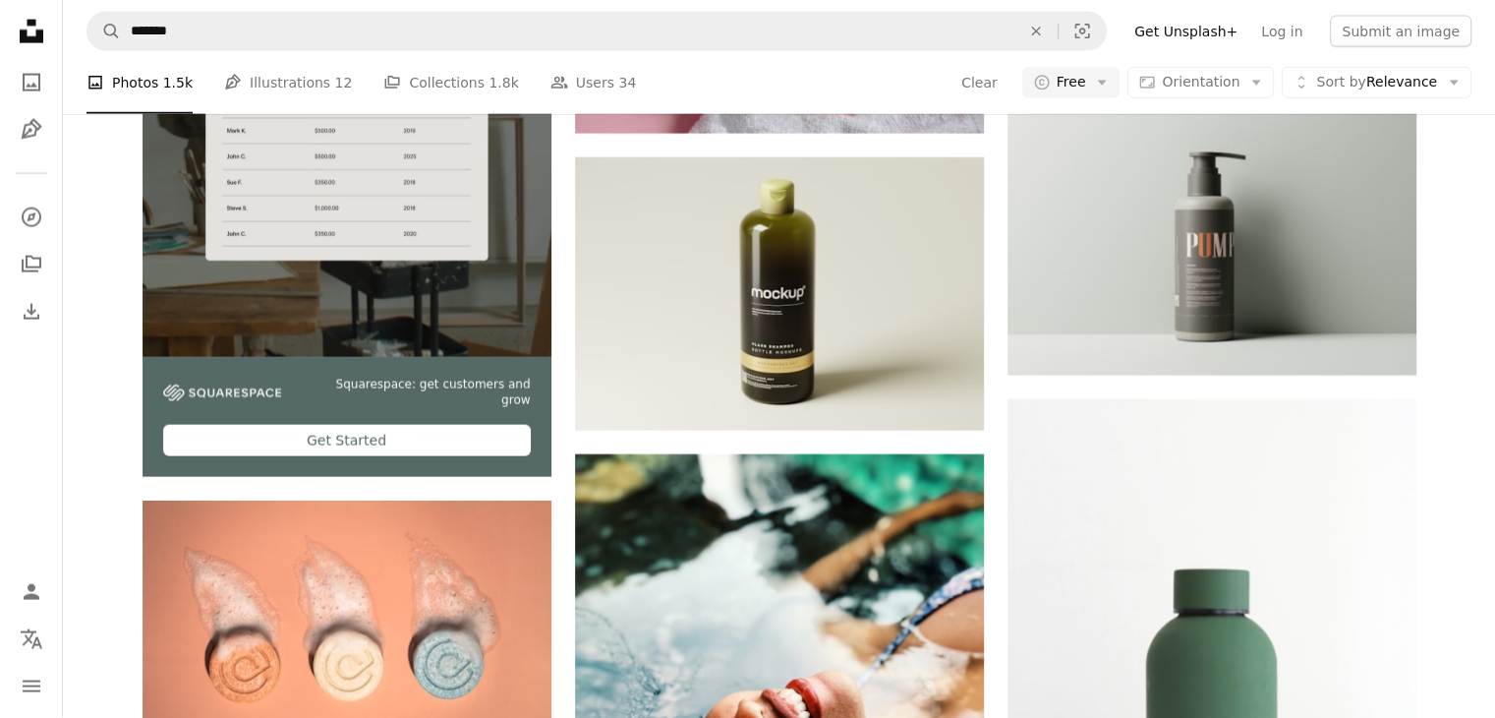
scroll to position [27247, 0]
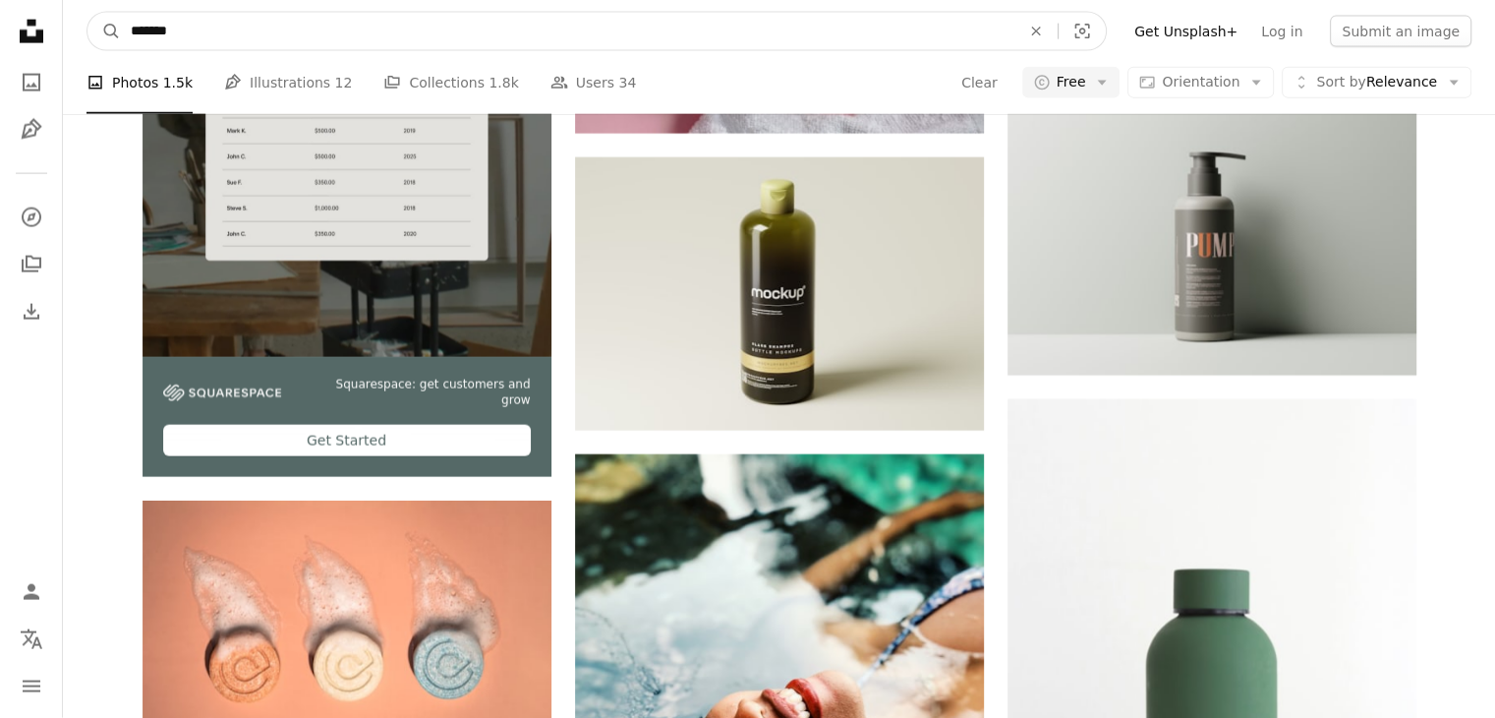
click at [159, 21] on input "*******" at bounding box center [567, 31] width 893 height 37
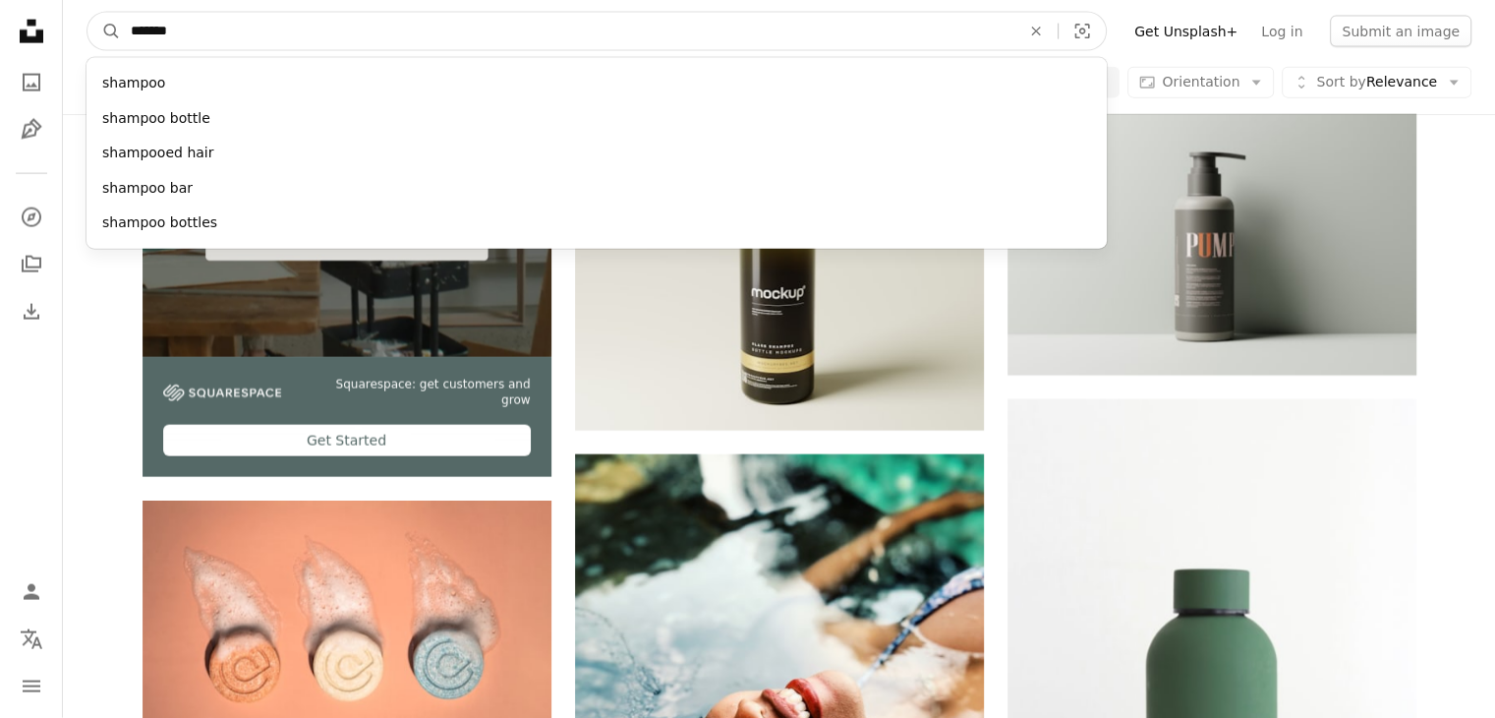
click at [159, 21] on input "*******" at bounding box center [567, 31] width 893 height 37
type input "*********"
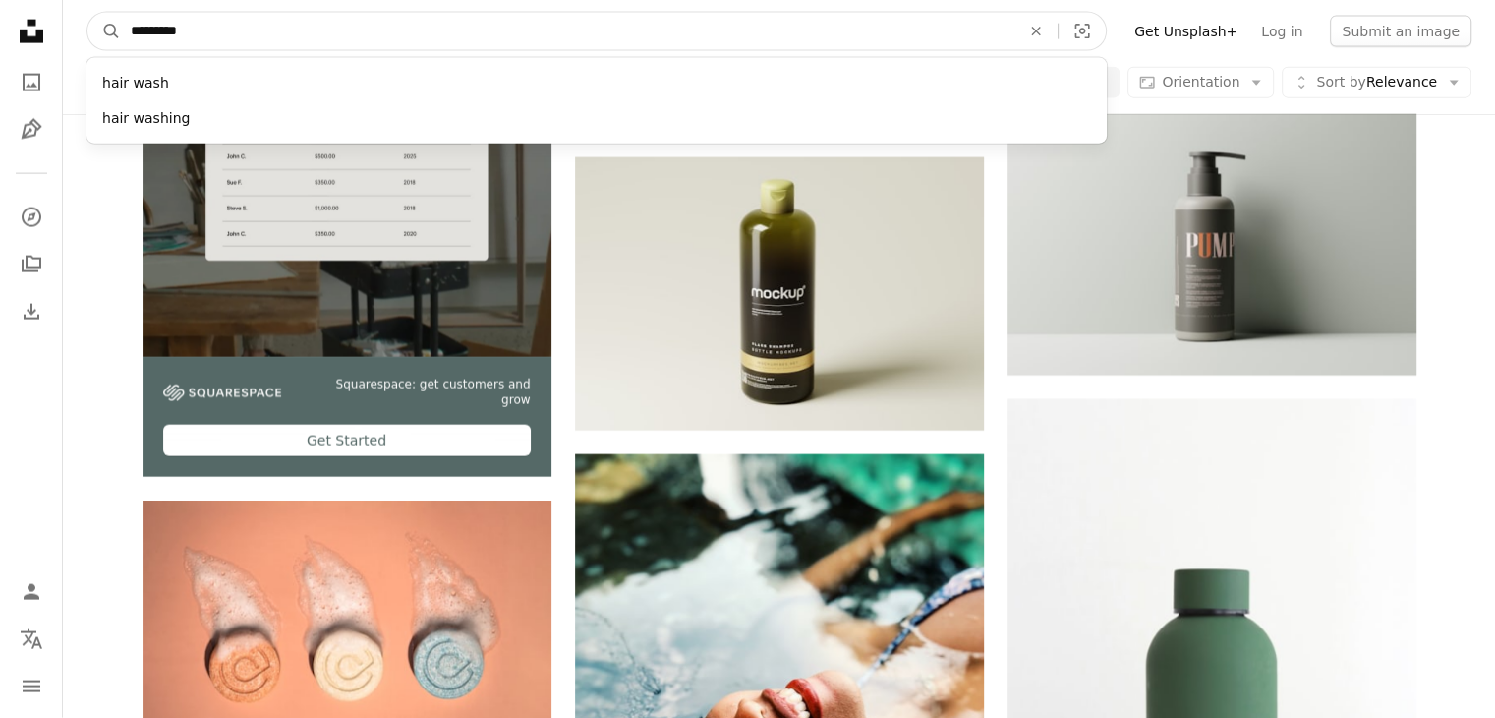
click button "A magnifying glass" at bounding box center [103, 31] width 33 height 37
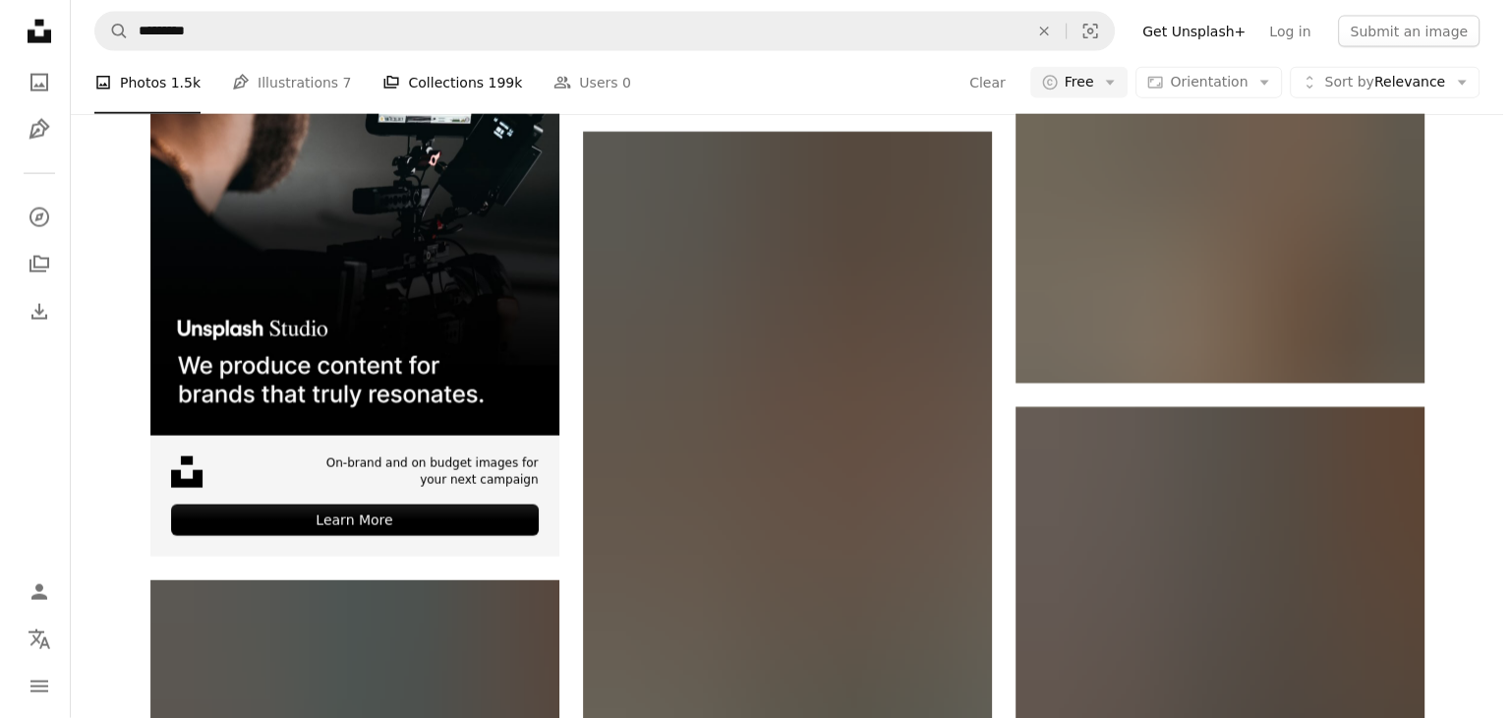
scroll to position [7127, 0]
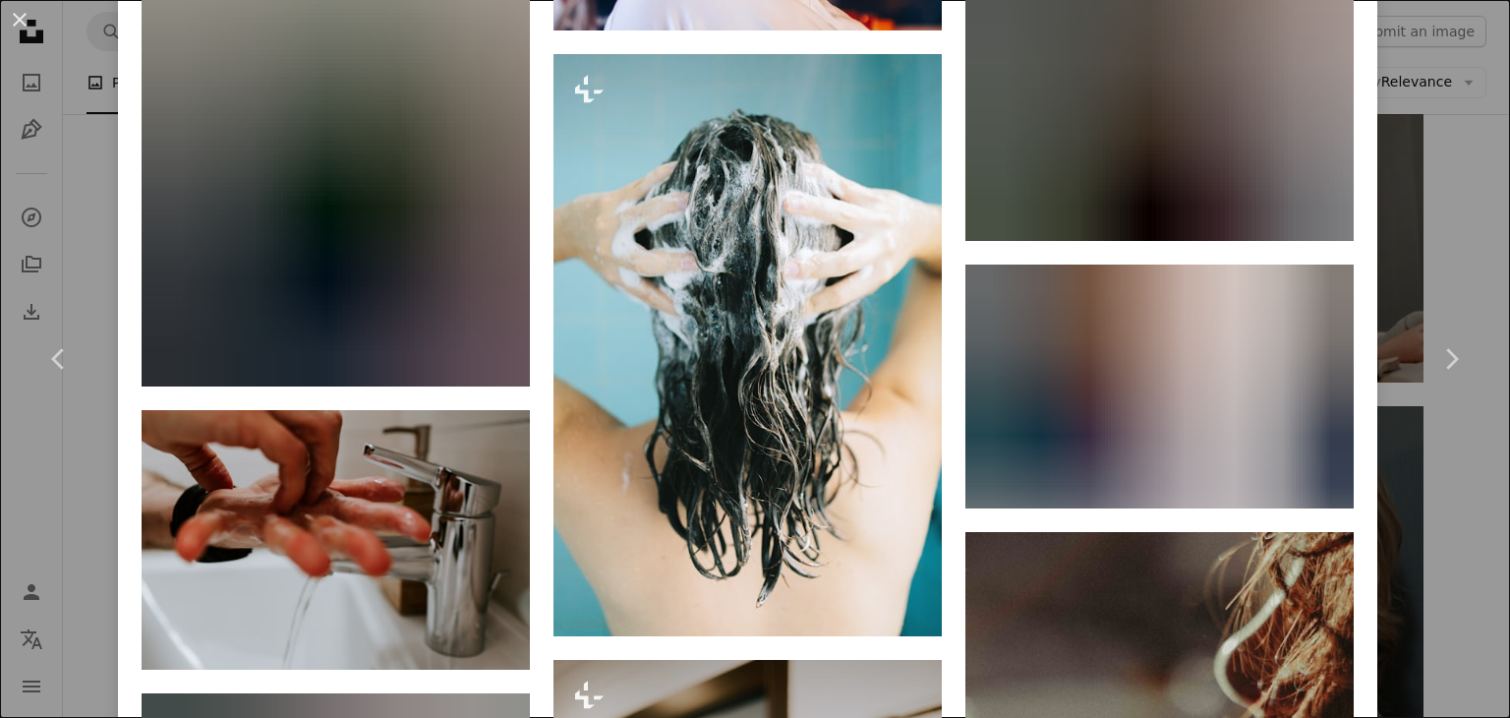
scroll to position [4237, 0]
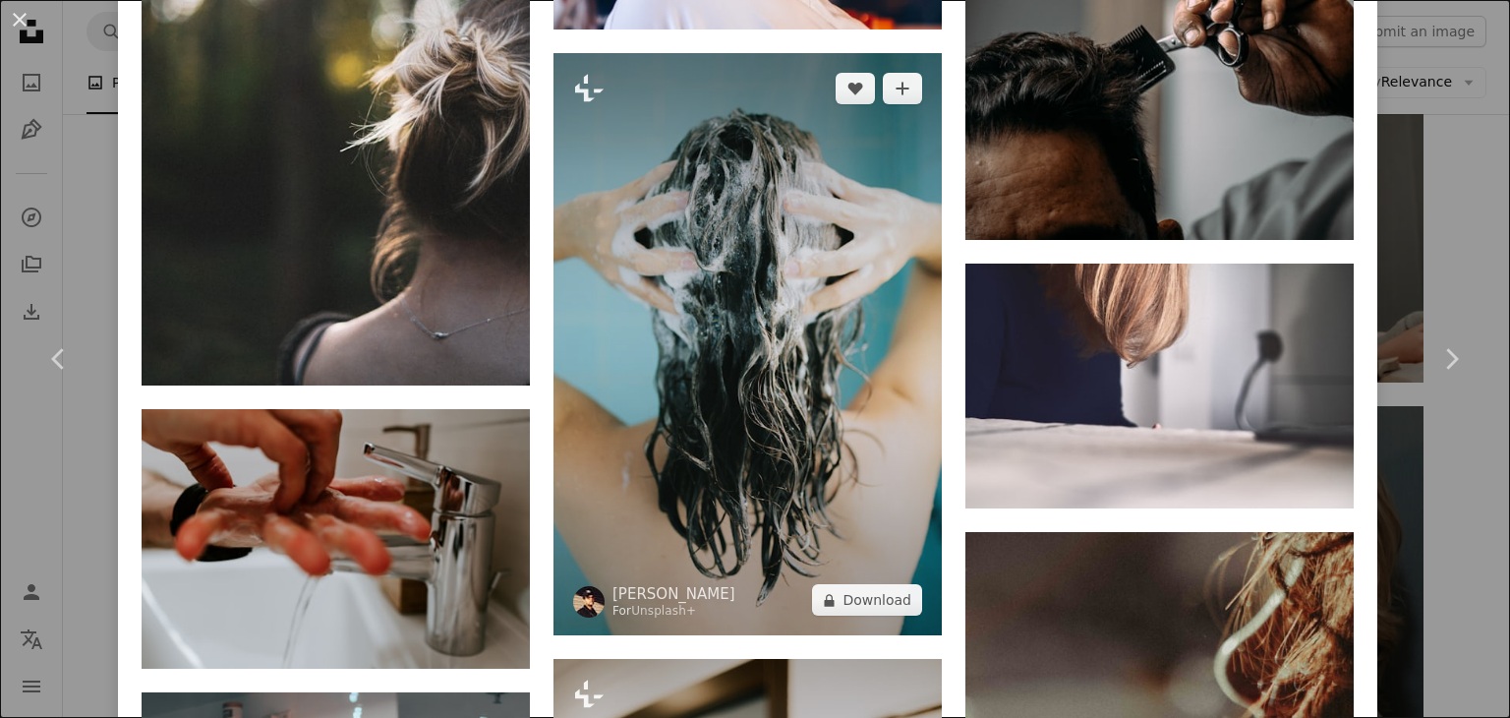
click at [704, 276] on img at bounding box center [747, 344] width 388 height 583
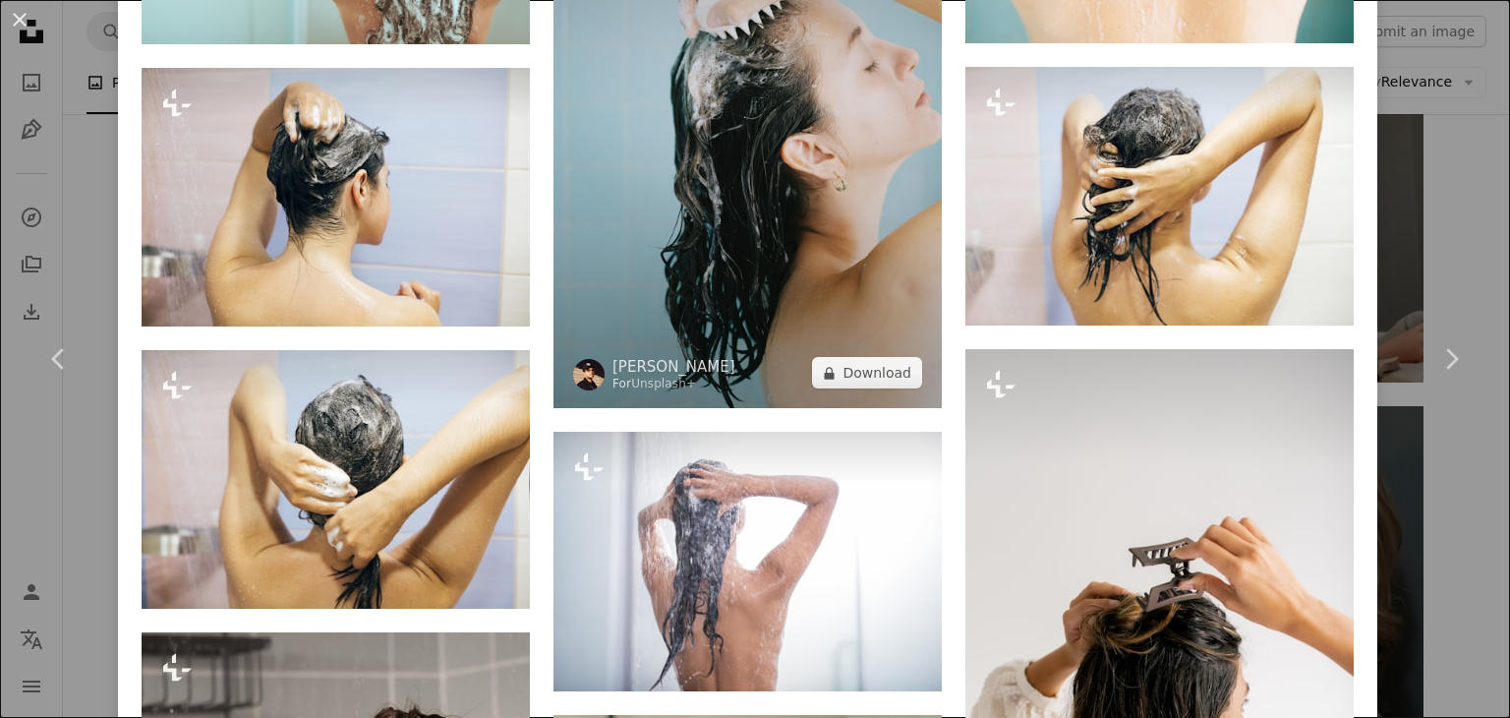
scroll to position [2249, 0]
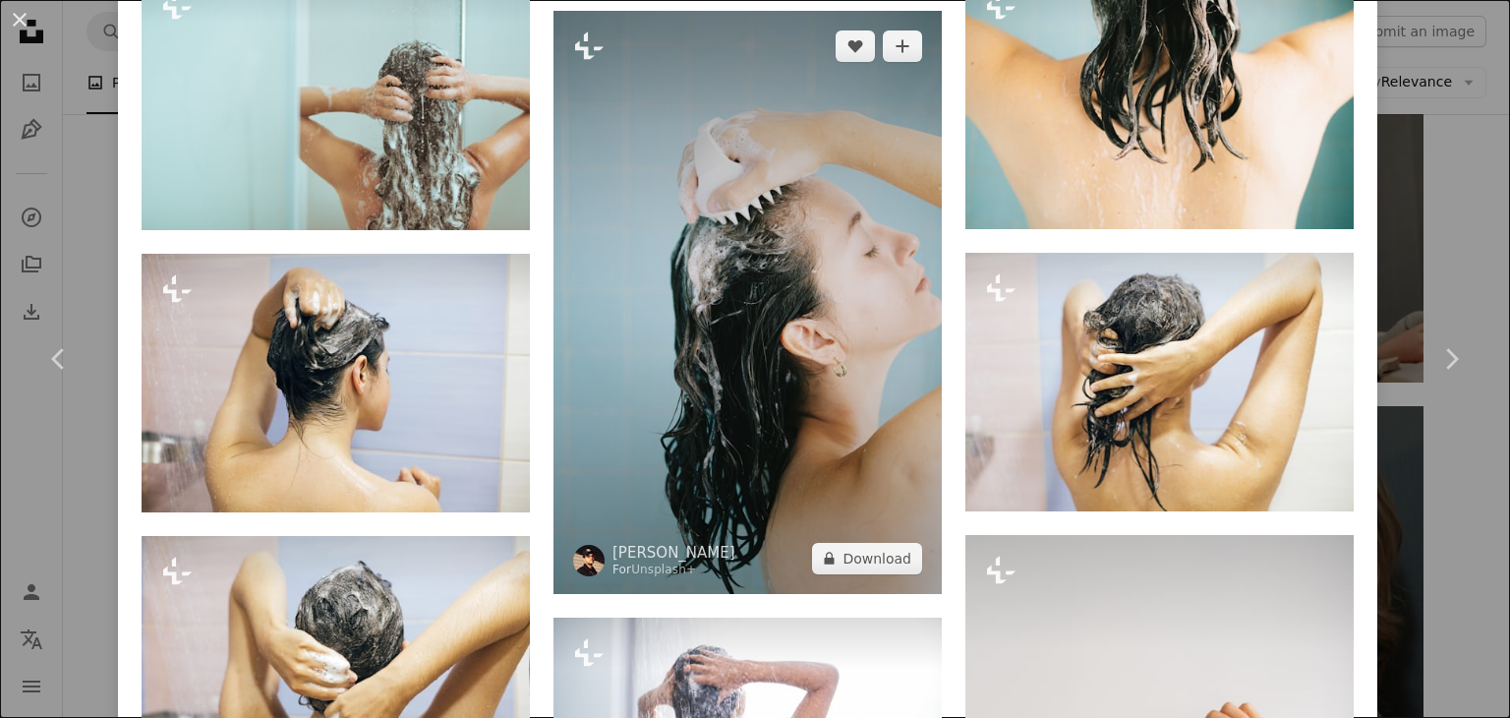
click at [794, 209] on img at bounding box center [747, 302] width 388 height 583
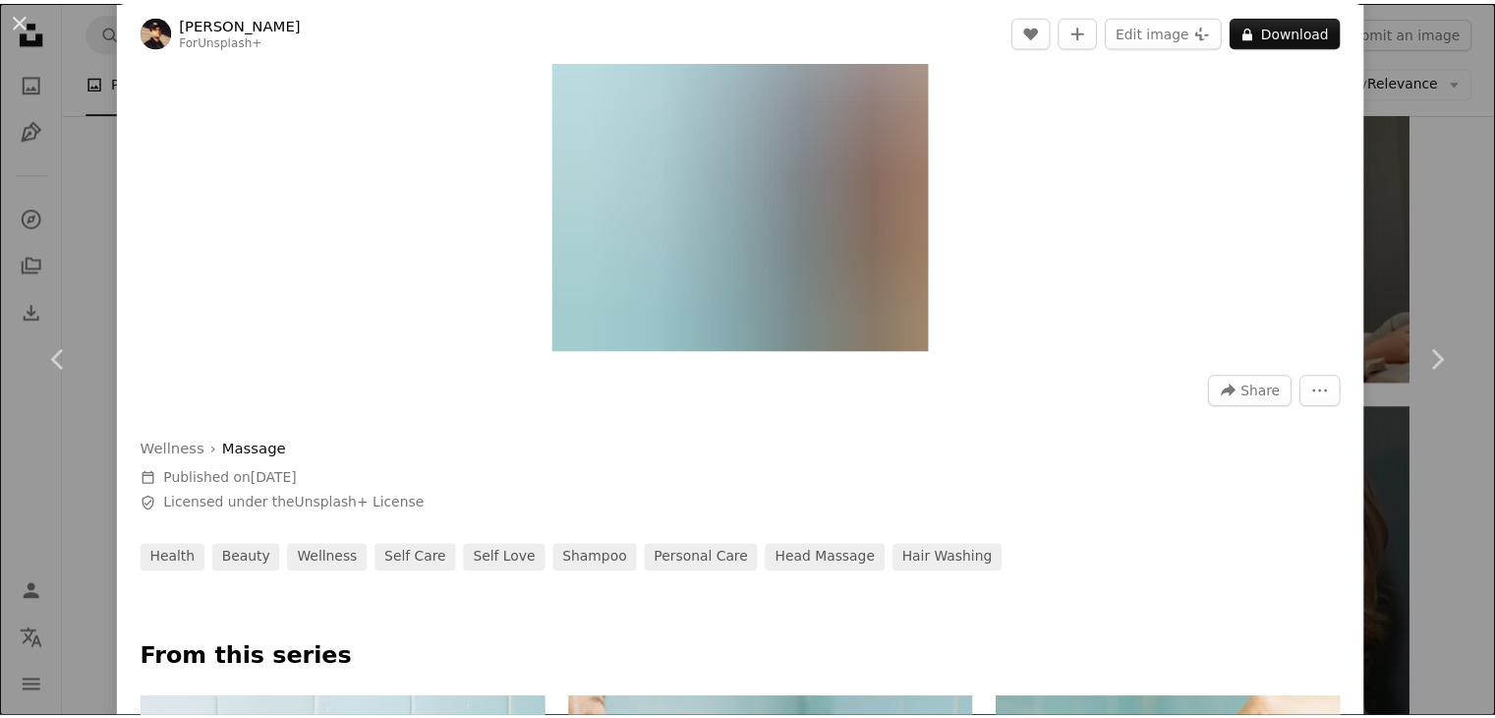
scroll to position [314, 0]
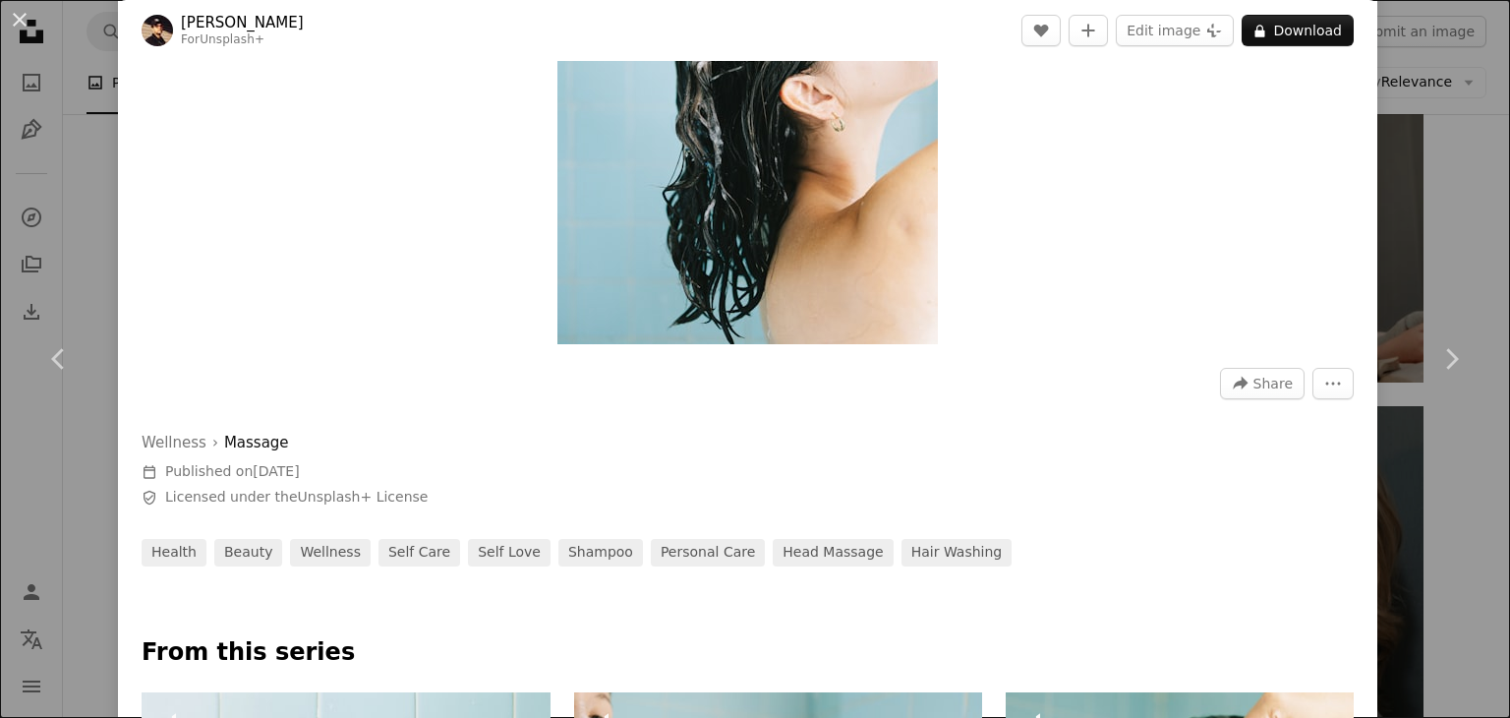
click at [1417, 241] on div "An X shape Chevron left Chevron right [PERSON_NAME] For Unsplash+ A heart A plu…" at bounding box center [755, 359] width 1510 height 718
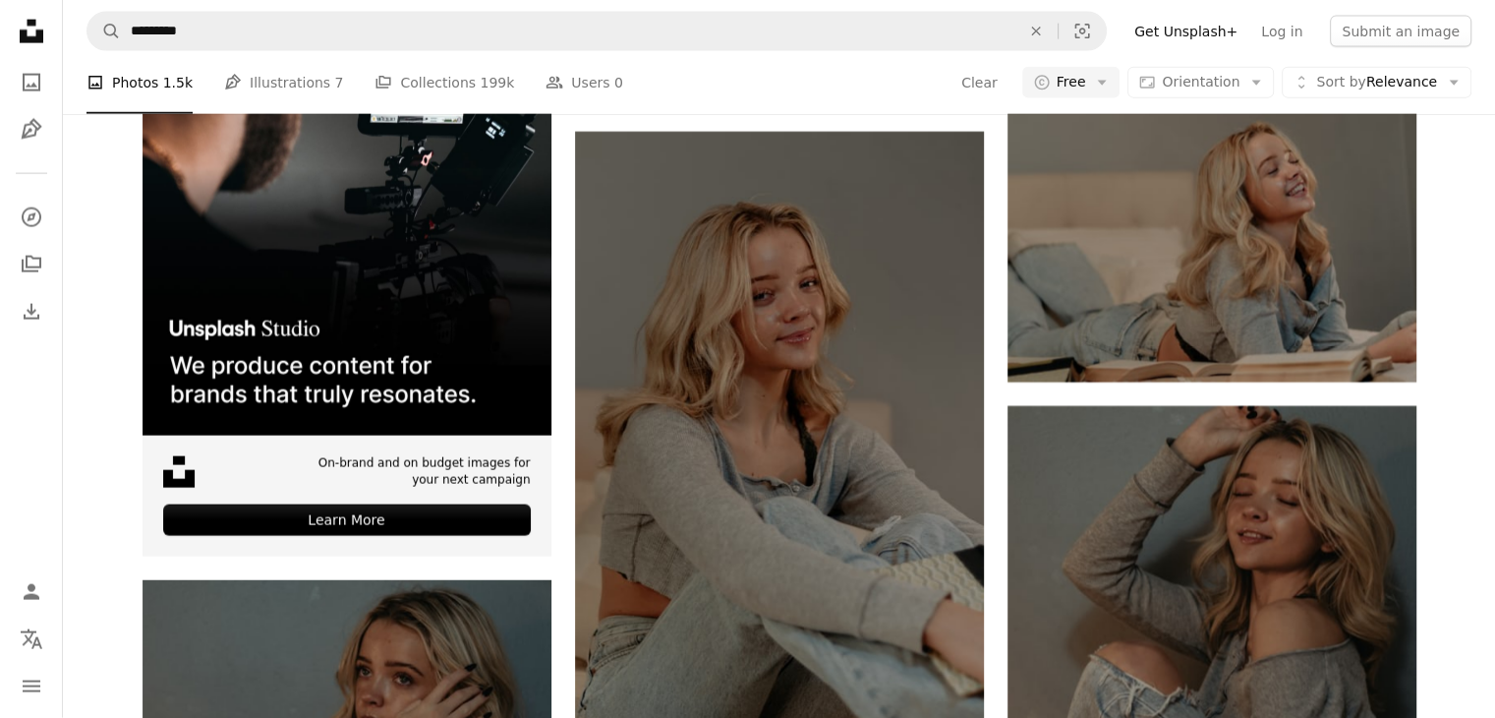
scroll to position [7983, 0]
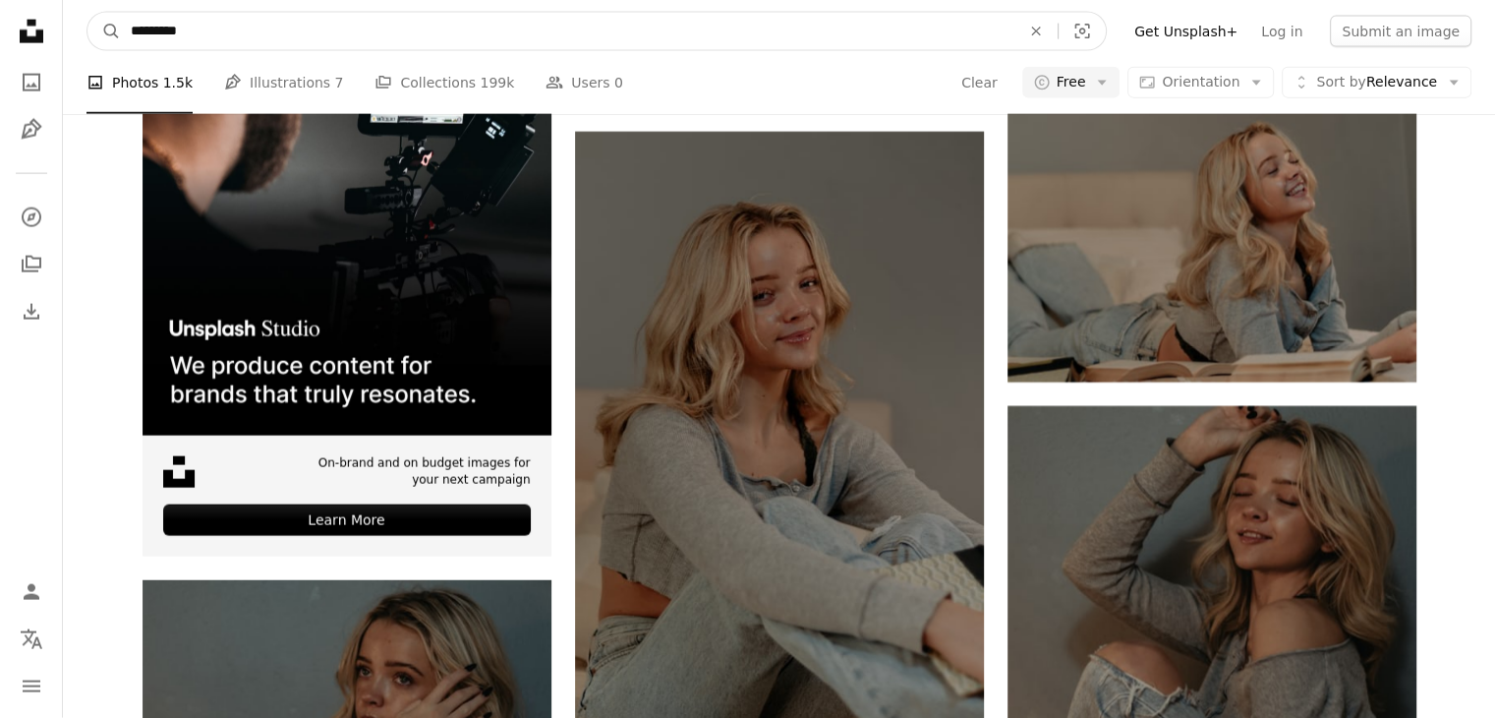
click at [493, 17] on input "*********" at bounding box center [567, 31] width 893 height 37
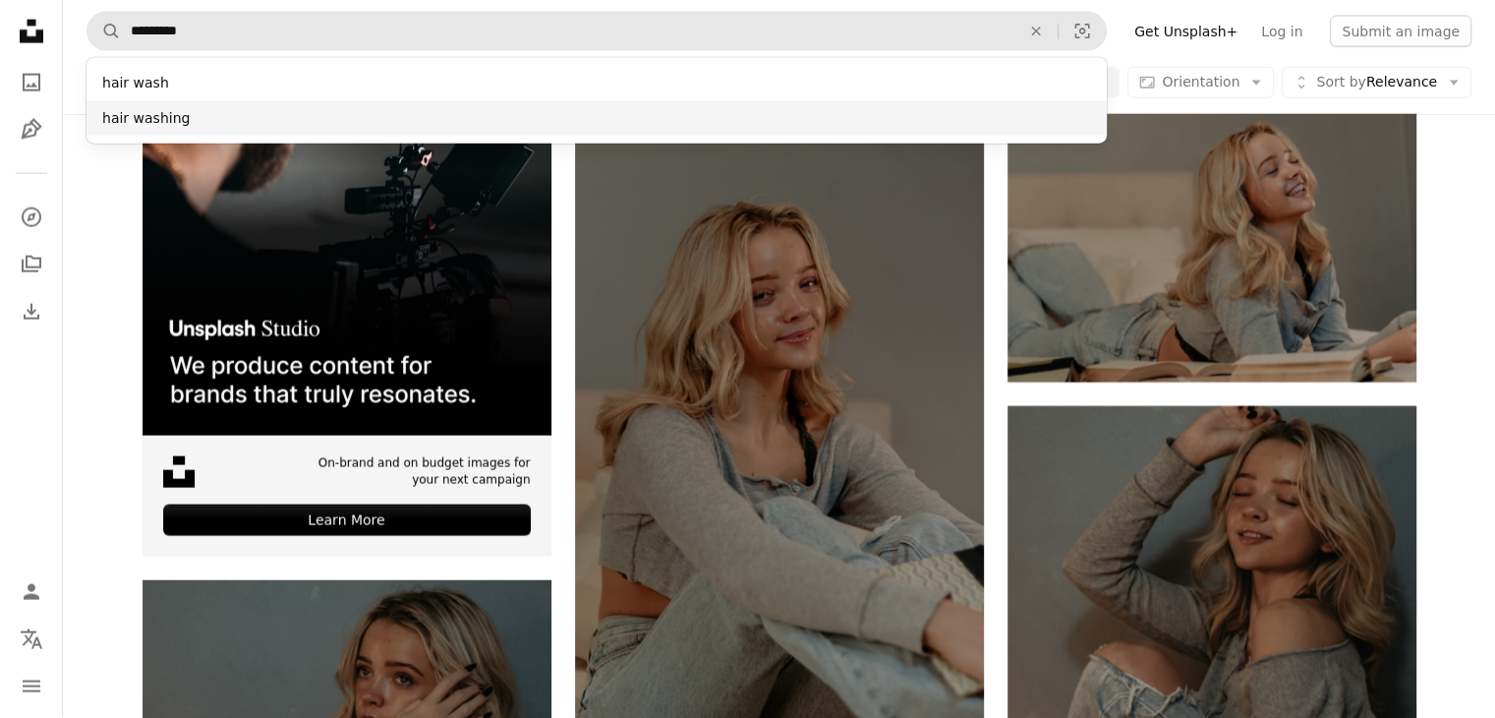
click at [396, 124] on div "hair washing" at bounding box center [596, 118] width 1020 height 35
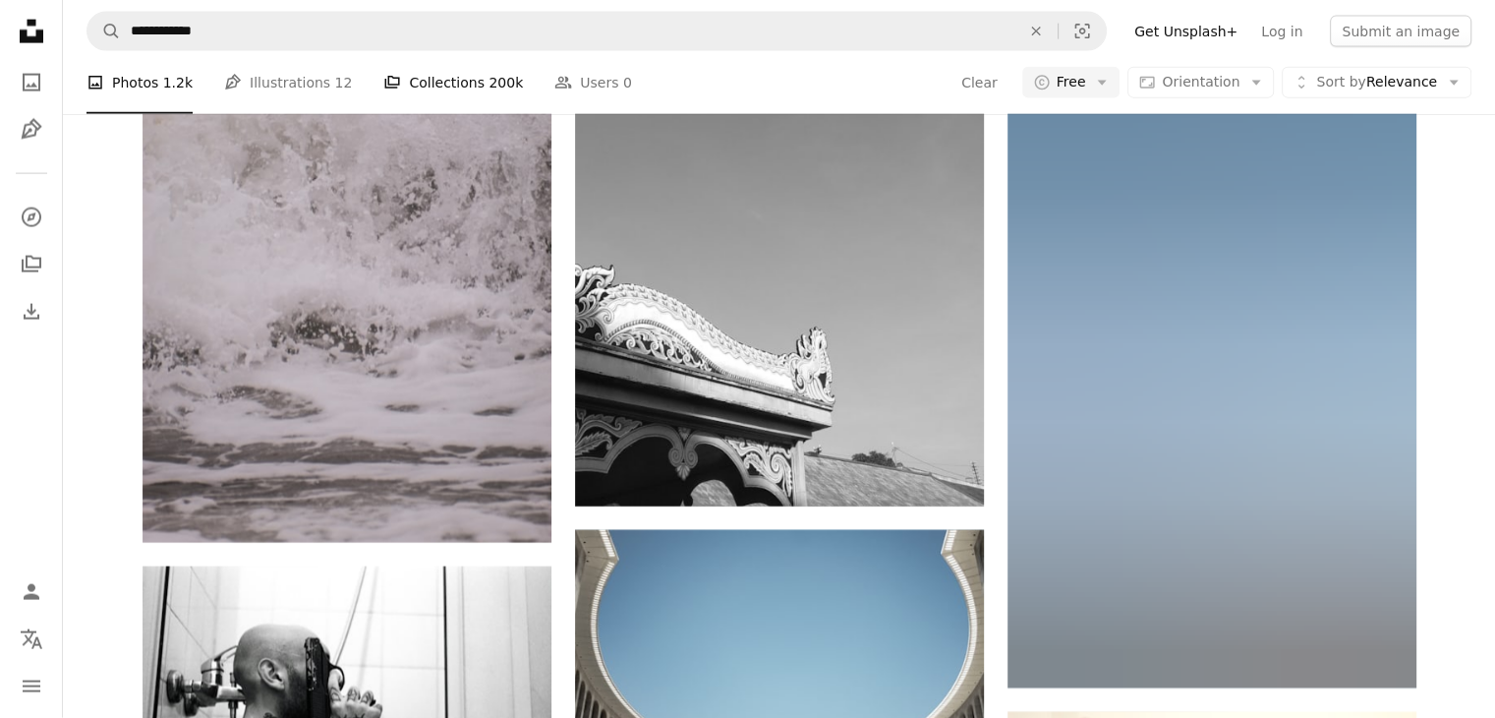
scroll to position [7199, 0]
